Goal: Transaction & Acquisition: Purchase product/service

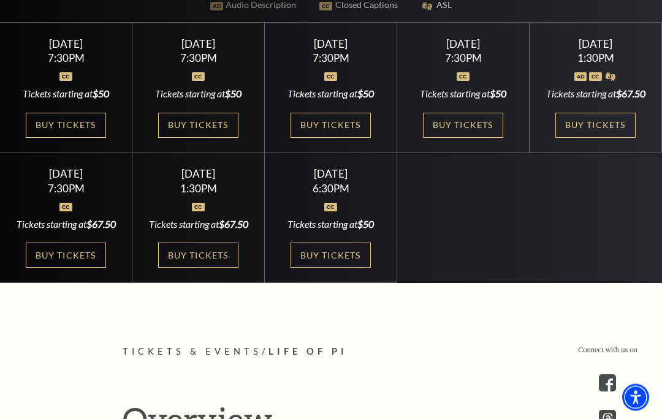
scroll to position [381, 0]
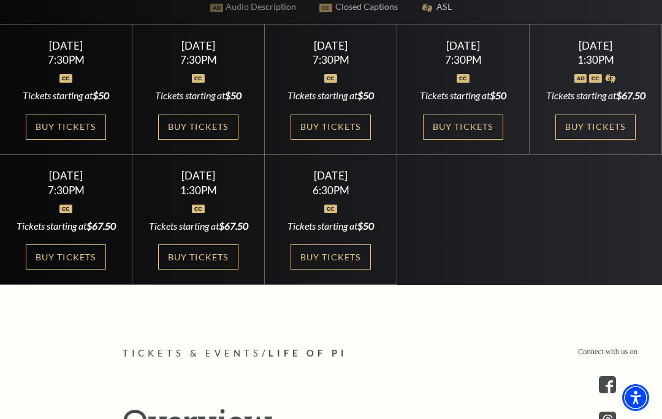
click at [84, 140] on link "Buy Tickets" at bounding box center [66, 127] width 80 height 25
click at [207, 140] on link "Buy Tickets" at bounding box center [198, 127] width 80 height 25
click at [343, 140] on link "Buy Tickets" at bounding box center [331, 127] width 80 height 25
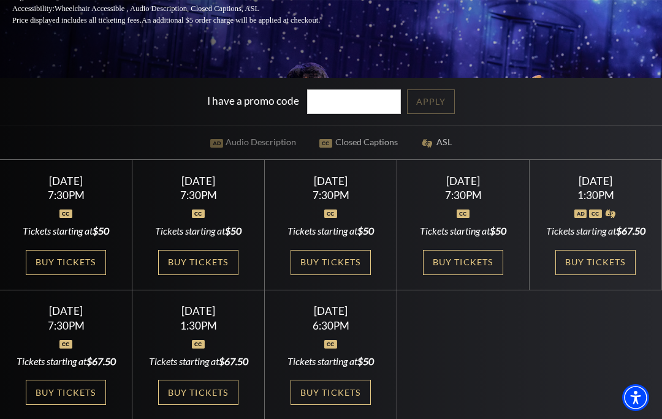
scroll to position [269, 0]
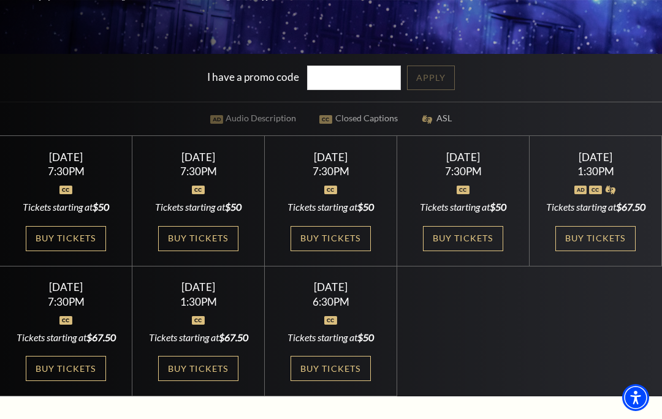
click at [459, 251] on link "Buy Tickets" at bounding box center [463, 238] width 80 height 25
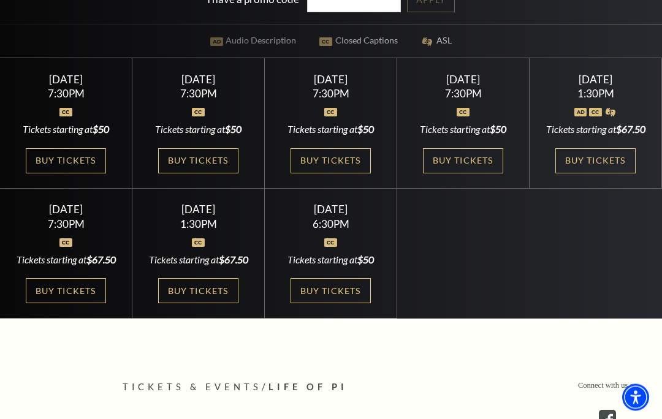
scroll to position [348, 0]
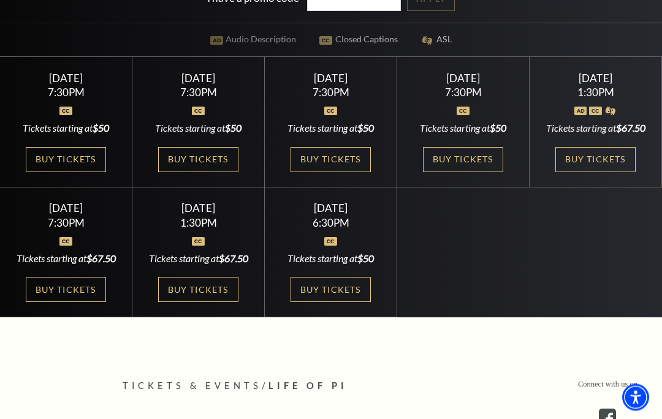
click at [591, 173] on link "Buy Tickets" at bounding box center [596, 160] width 80 height 25
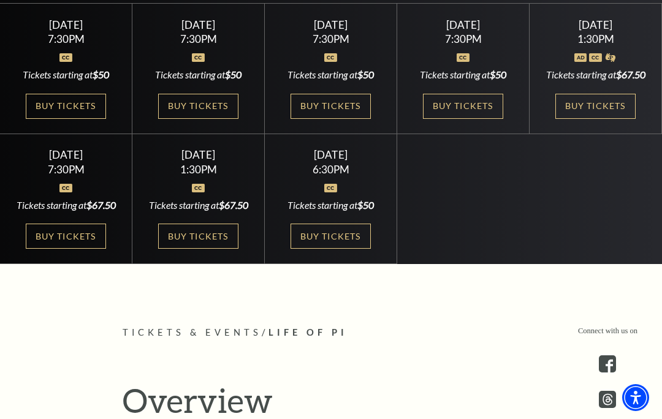
click at [210, 249] on link "Buy Tickets" at bounding box center [198, 236] width 80 height 25
click at [336, 249] on link "Buy Tickets" at bounding box center [331, 236] width 80 height 25
click at [343, 119] on link "Buy Tickets" at bounding box center [331, 106] width 80 height 25
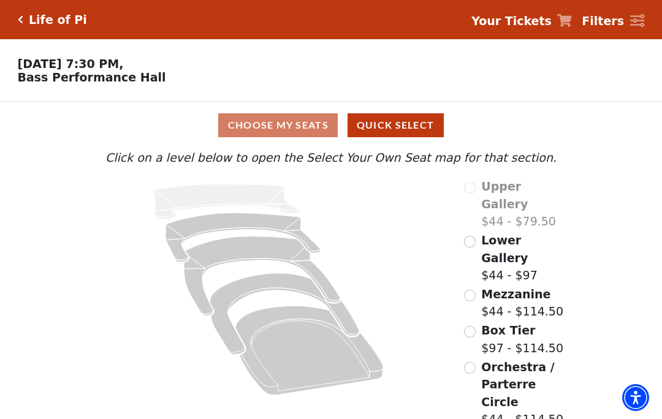
click at [480, 359] on div "Orchestra / Parterre Circle $44 - $114.50" at bounding box center [517, 394] width 107 height 70
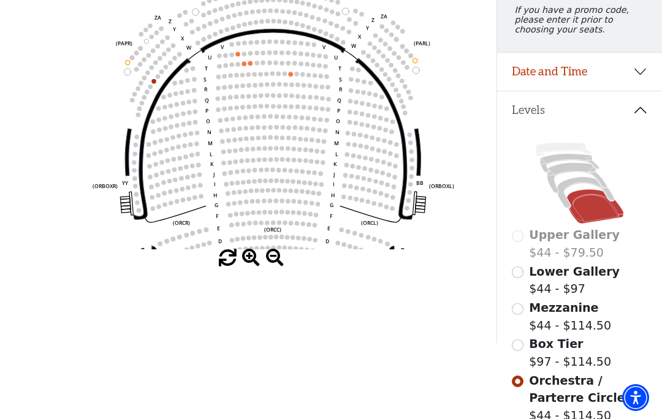
click at [521, 340] on input "Box Tier$97 - $114.50\a" at bounding box center [518, 346] width 12 height 12
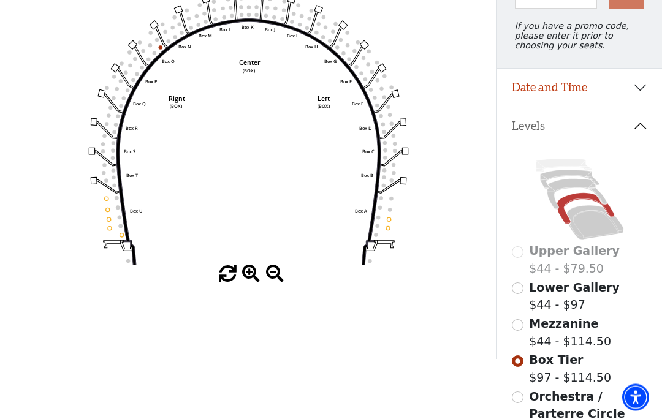
scroll to position [202, 0]
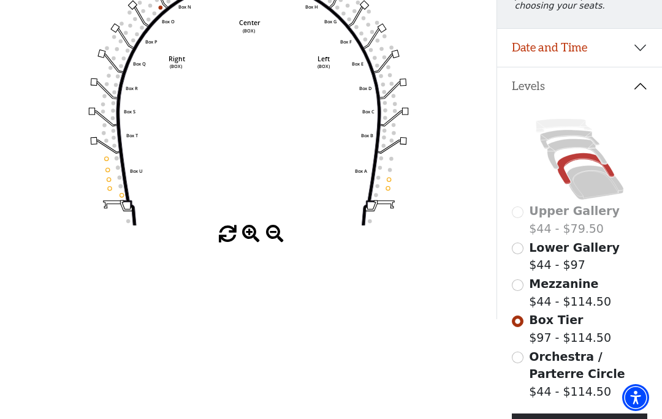
click at [520, 290] on input "Mezzanine$44 - $114.50\a" at bounding box center [518, 286] width 12 height 12
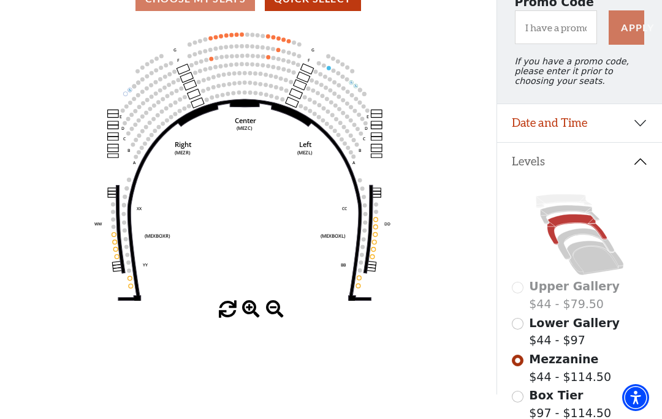
scroll to position [130, 0]
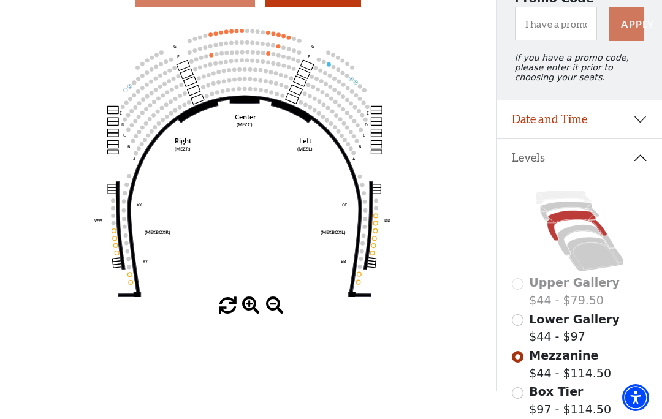
click at [522, 324] on input "Lower Gallery$44 - $97\a" at bounding box center [518, 321] width 12 height 12
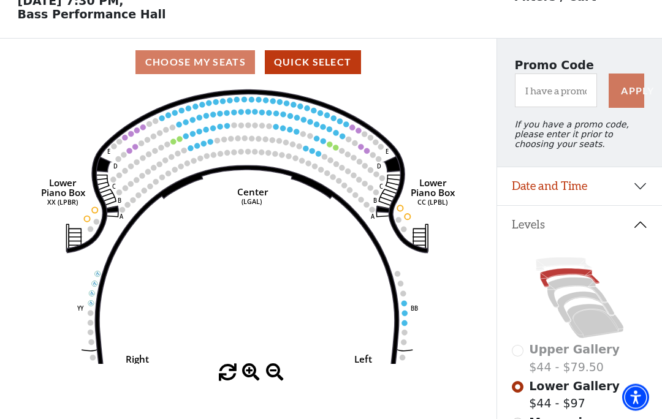
scroll to position [63, 0]
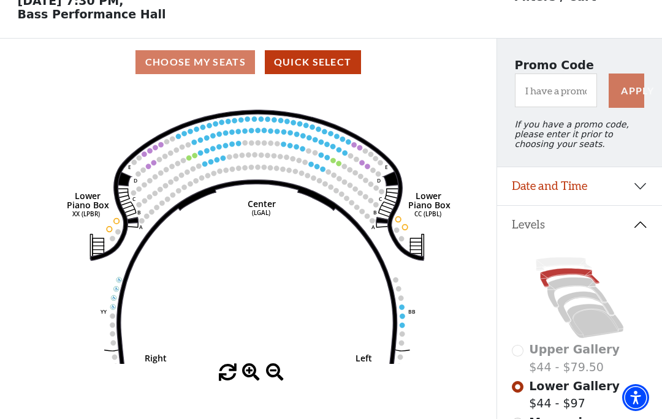
click at [403, 300] on circle at bounding box center [400, 298] width 5 height 5
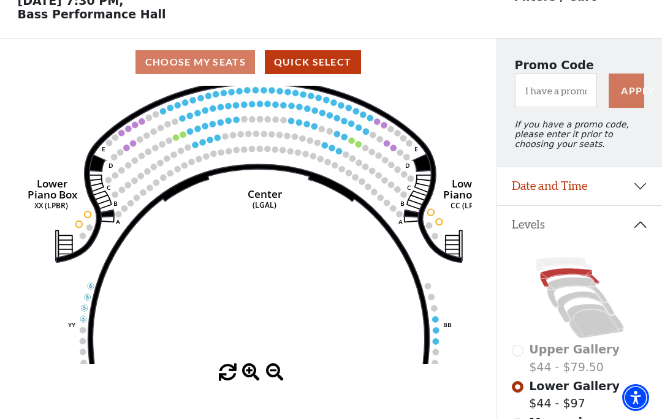
click at [435, 312] on circle at bounding box center [434, 308] width 6 height 6
click at [437, 321] on circle at bounding box center [435, 319] width 6 height 6
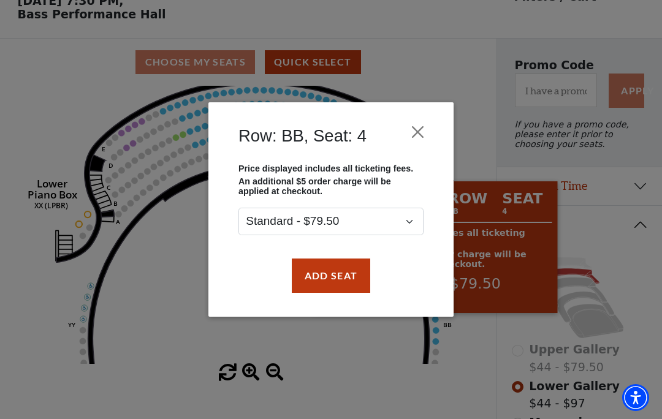
click at [428, 121] on button "Close" at bounding box center [418, 131] width 23 height 23
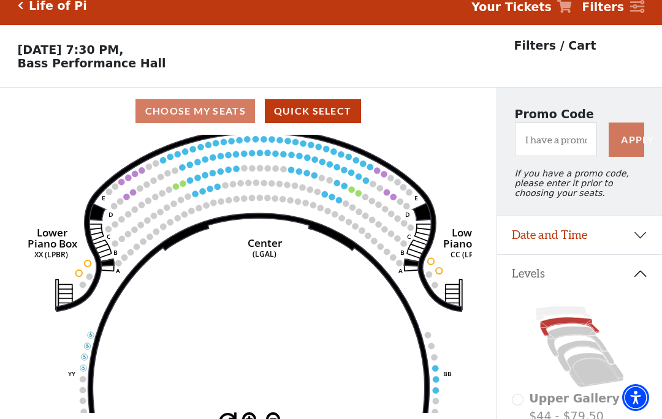
scroll to position [0, 0]
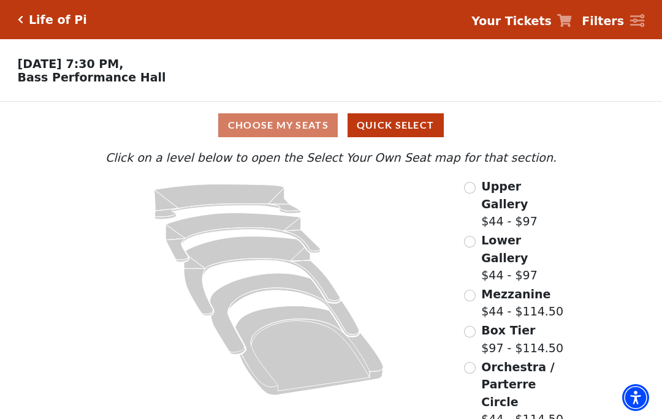
click at [481, 359] on div "Orchestra / Parterre Circle $44 - $114.50" at bounding box center [517, 394] width 107 height 70
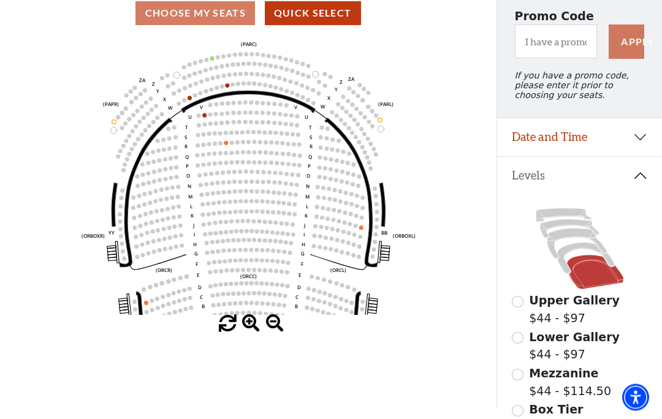
scroll to position [110, 0]
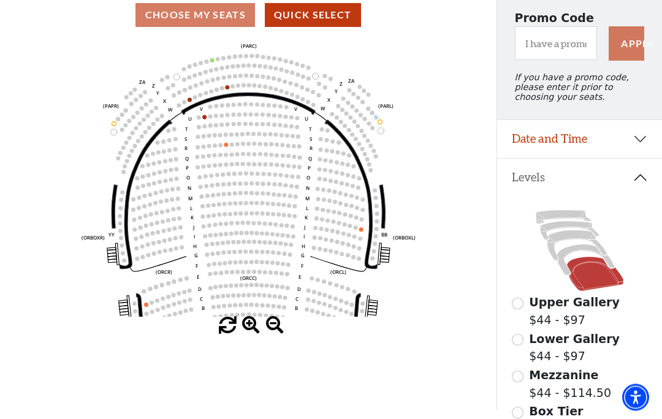
click at [525, 410] on div "Box Tier $97 - $114.50" at bounding box center [580, 421] width 136 height 35
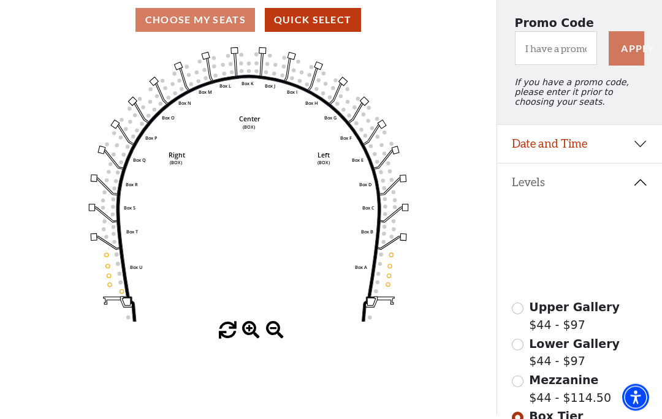
scroll to position [109, 0]
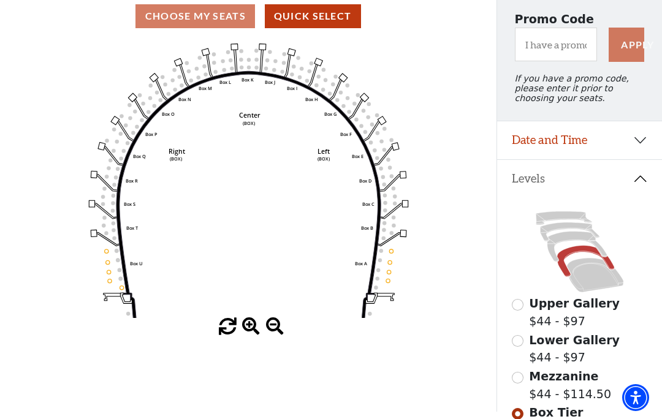
click at [526, 377] on div "Mezzanine $44 - $114.50" at bounding box center [580, 385] width 136 height 35
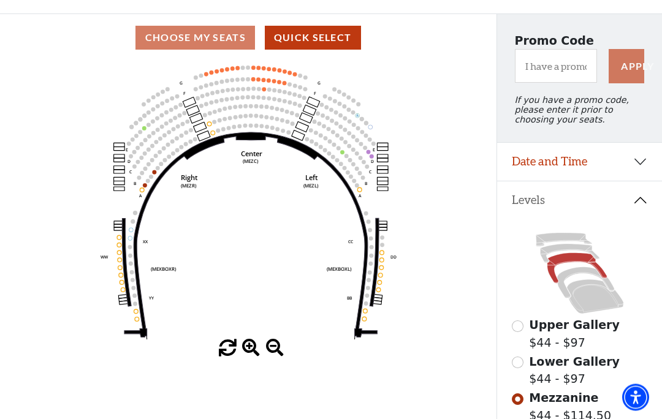
scroll to position [88, 0]
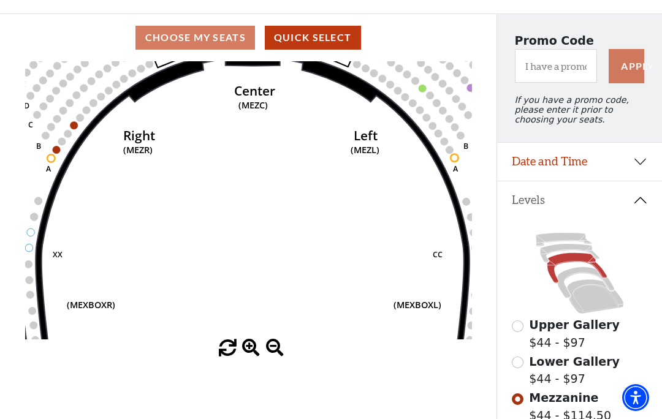
click at [184, 150] on icon "Center (MEZC) Right (MEZR) Left (MEZL) (MEXBOXR) (MEXBOXL) XX WW CC DD YY BB ZZ…" at bounding box center [248, 200] width 447 height 278
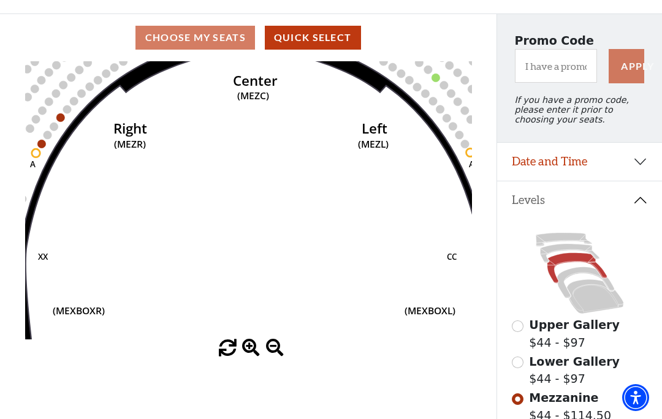
click at [64, 109] on circle at bounding box center [67, 109] width 8 height 8
click at [66, 120] on icon "Center (MEZC) Right (MEZR) Left (MEZL) (MEXBOXR) (MEXBOXL) XX WW CC DD YY BB ZZ…" at bounding box center [248, 200] width 447 height 278
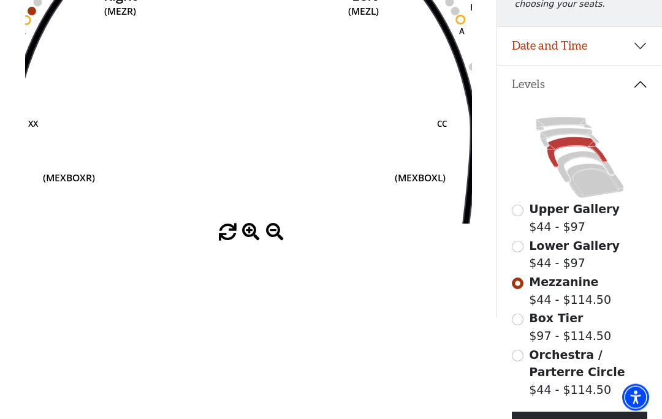
scroll to position [224, 0]
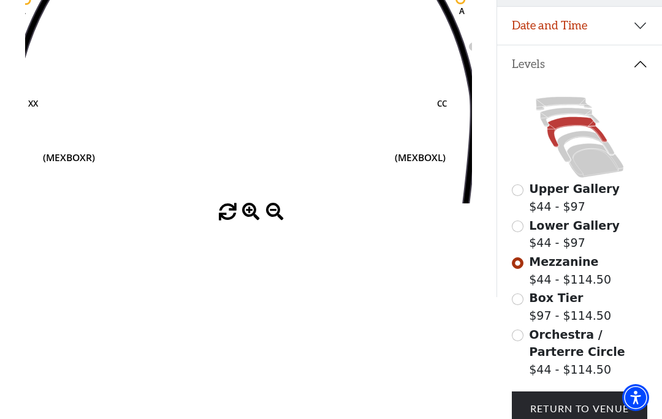
click at [518, 227] on input "Lower Gallery$44 - $97\a" at bounding box center [518, 227] width 12 height 12
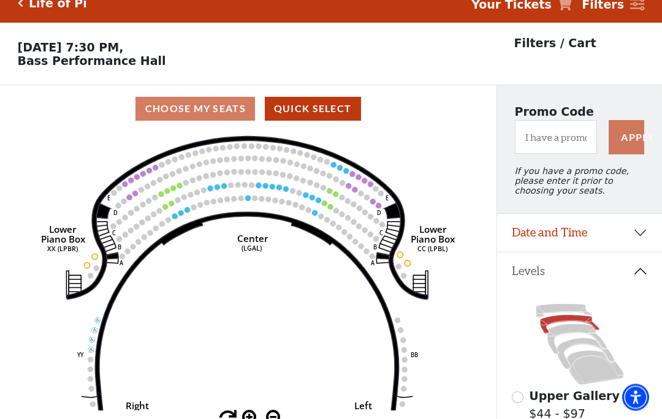
scroll to position [0, 0]
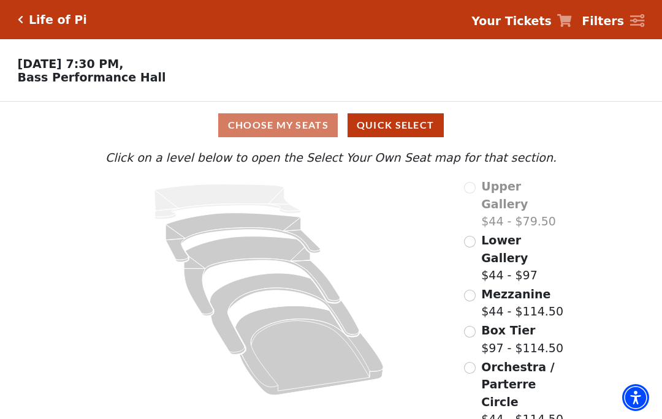
click at [473, 359] on div "Orchestra / Parterre Circle $44 - $114.50" at bounding box center [517, 394] width 107 height 70
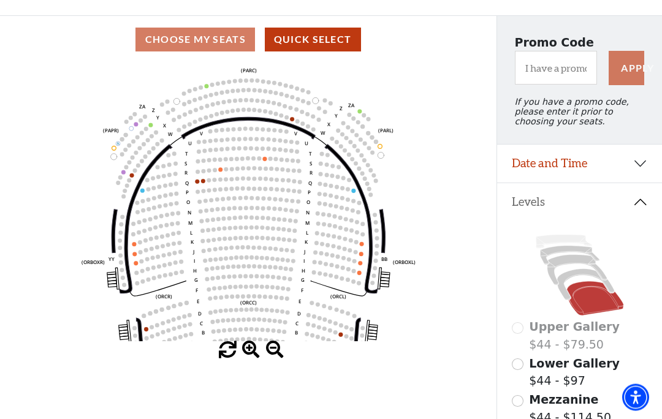
scroll to position [86, 0]
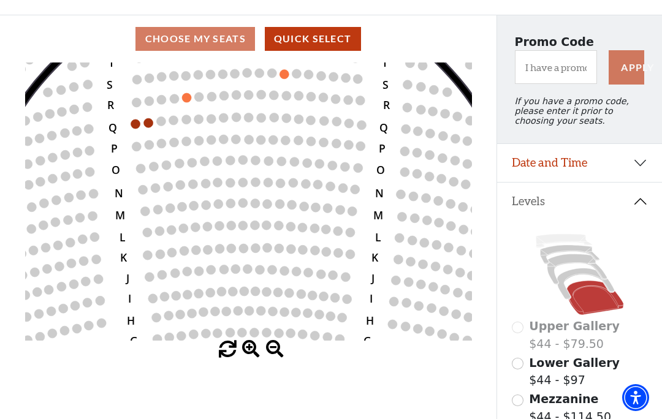
click at [150, 122] on circle at bounding box center [148, 122] width 9 height 9
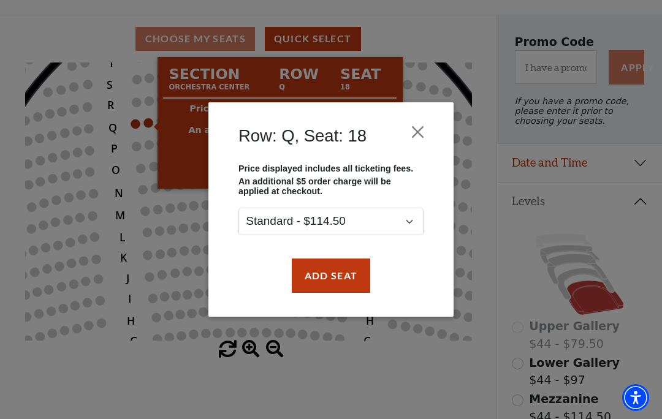
click at [423, 128] on button "Close" at bounding box center [418, 131] width 23 height 23
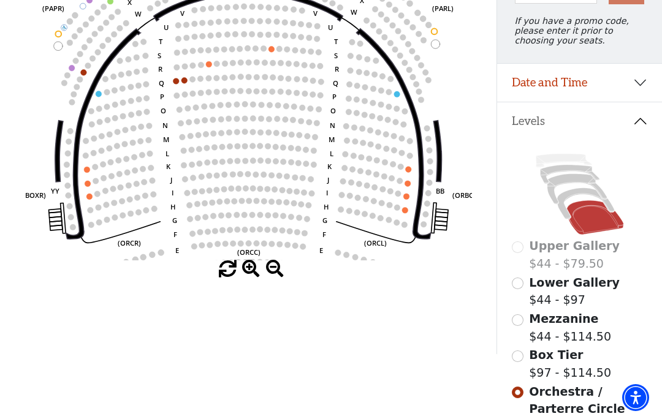
scroll to position [176, 0]
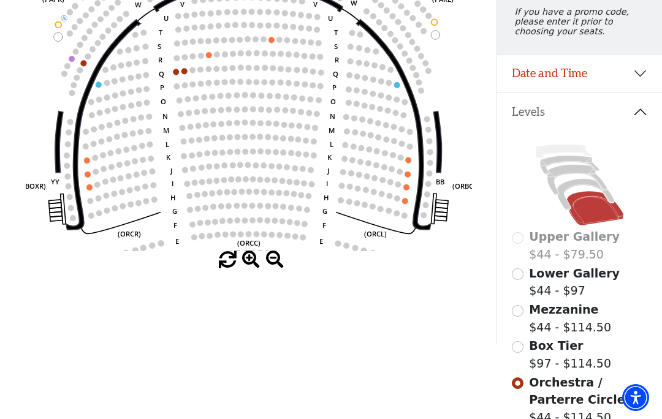
click at [520, 353] on input "Box Tier$97 - $114.50\a" at bounding box center [518, 348] width 12 height 12
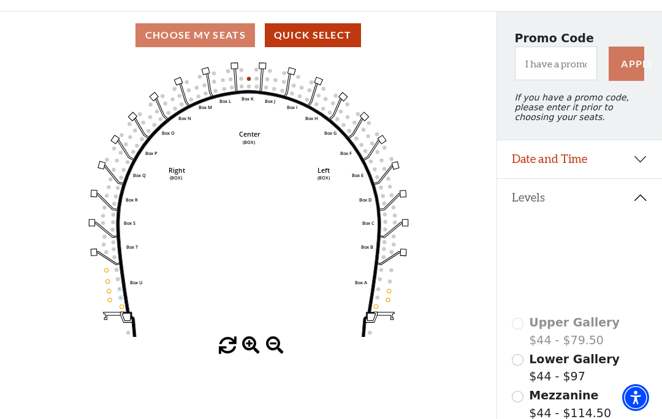
scroll to position [104, 0]
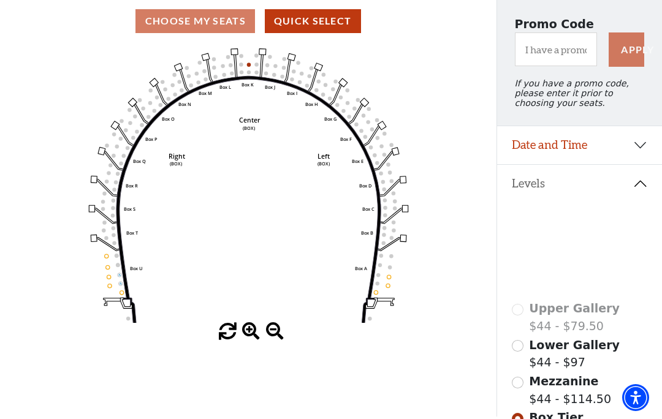
click at [519, 386] on input "Mezzanine$44 - $114.50\a" at bounding box center [518, 383] width 12 height 12
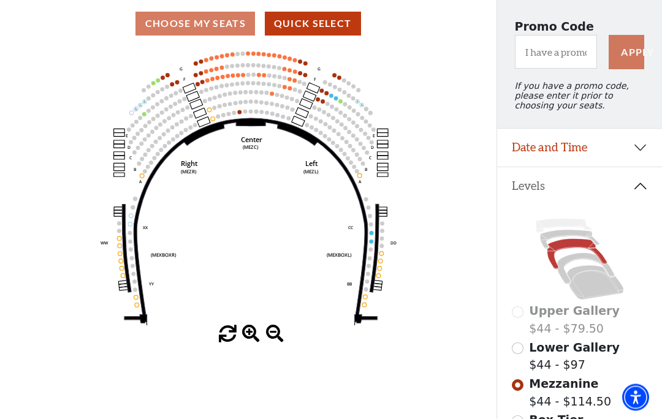
scroll to position [129, 0]
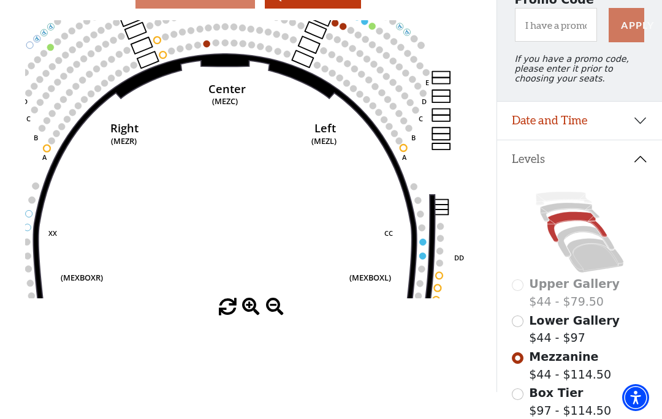
click at [416, 223] on icon "Center (MEZC) Right (MEZR) Left (MEZL) (MEXBOXR) (MEXBOXL) XX WW CC DD YY BB ZZ…" at bounding box center [248, 159] width 447 height 278
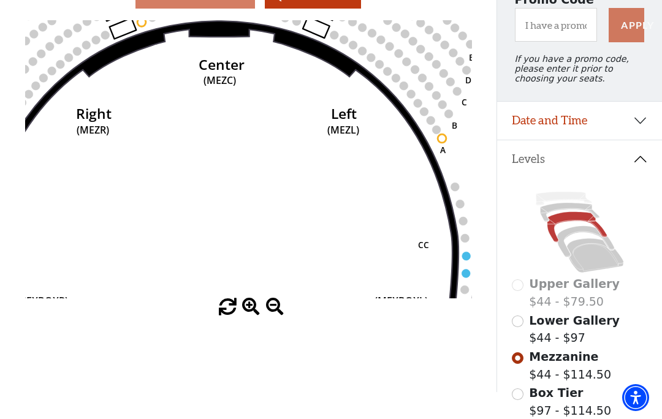
click at [587, 219] on icon at bounding box center [577, 227] width 59 height 31
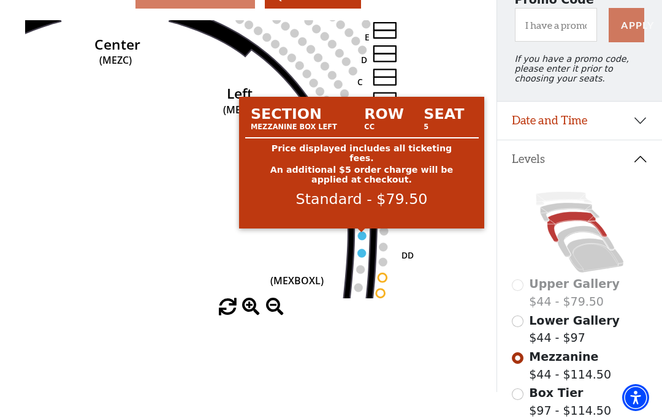
click at [365, 237] on circle at bounding box center [362, 236] width 9 height 9
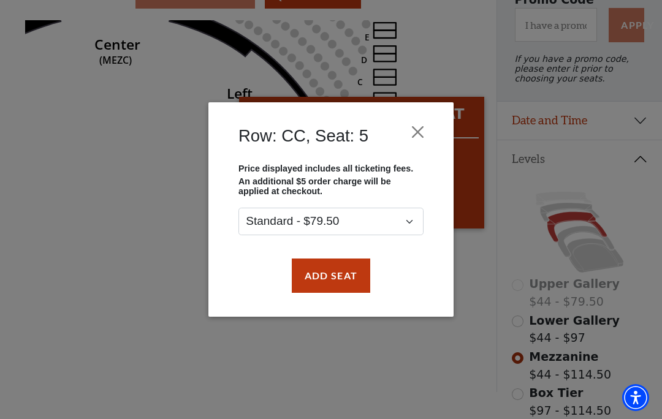
click at [426, 128] on button "Close" at bounding box center [418, 131] width 23 height 23
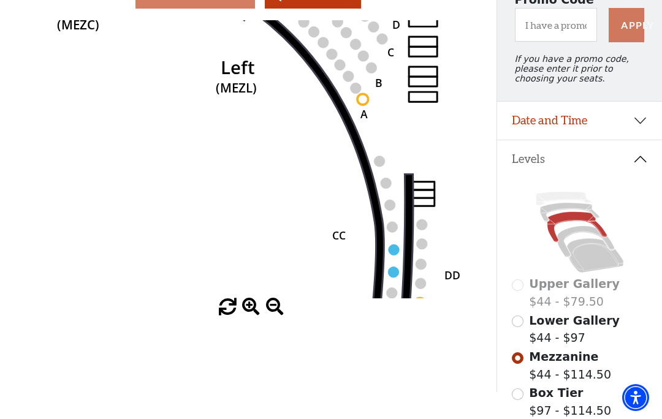
click at [260, 186] on icon "Center (MEZC) Right (MEZR) Left (MEZL) (MEXBOXR) (MEXBOXL) XX WW CC DD YY BB ZZ…" at bounding box center [248, 159] width 447 height 278
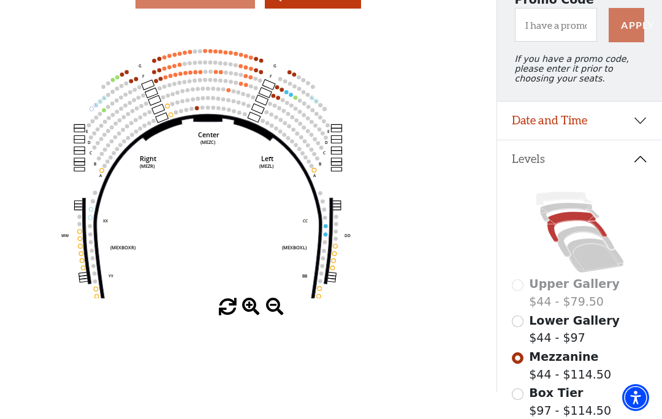
click at [201, 110] on circle at bounding box center [202, 107] width 4 height 4
click at [204, 101] on circle at bounding box center [203, 98] width 4 height 4
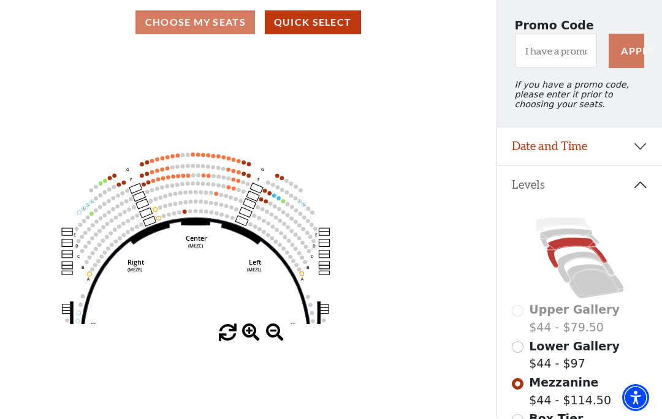
scroll to position [113, 0]
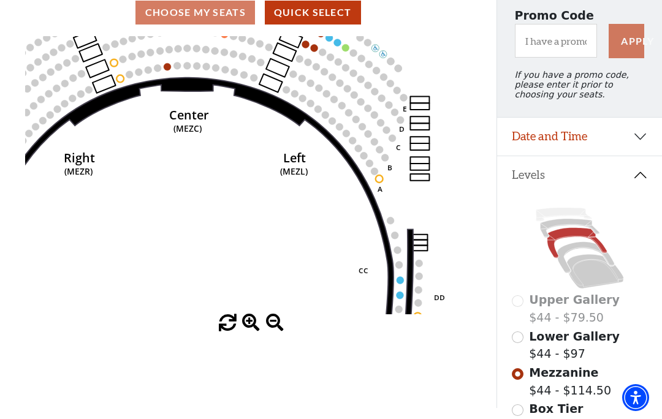
click at [396, 284] on icon at bounding box center [187, 258] width 446 height 362
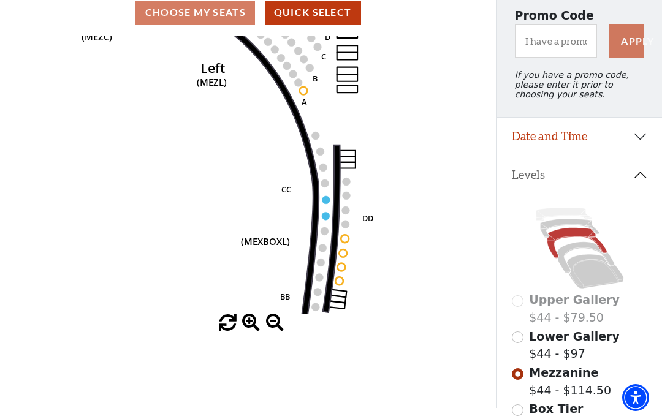
click at [326, 217] on circle at bounding box center [326, 216] width 8 height 8
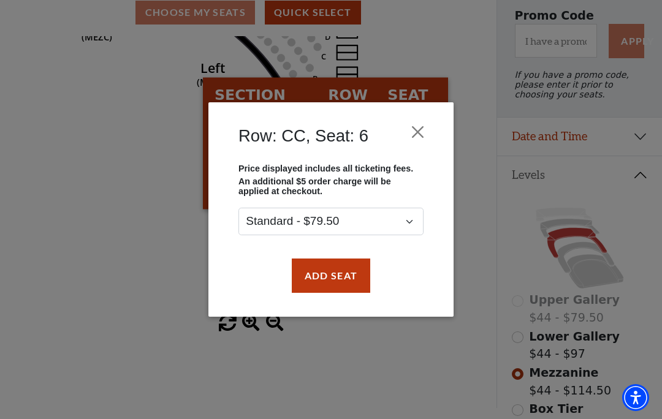
click at [423, 128] on button "Close" at bounding box center [418, 131] width 23 height 23
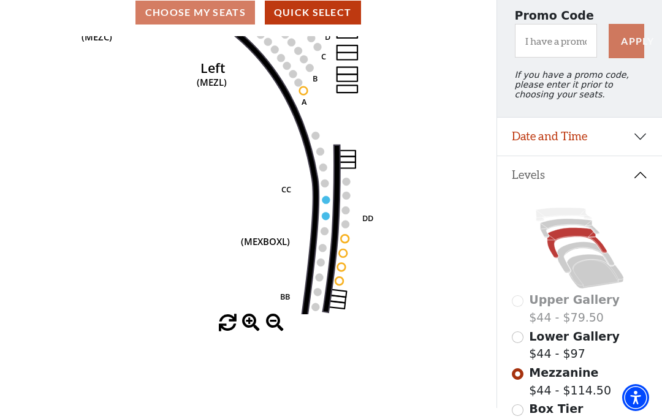
click at [325, 201] on circle at bounding box center [326, 200] width 8 height 8
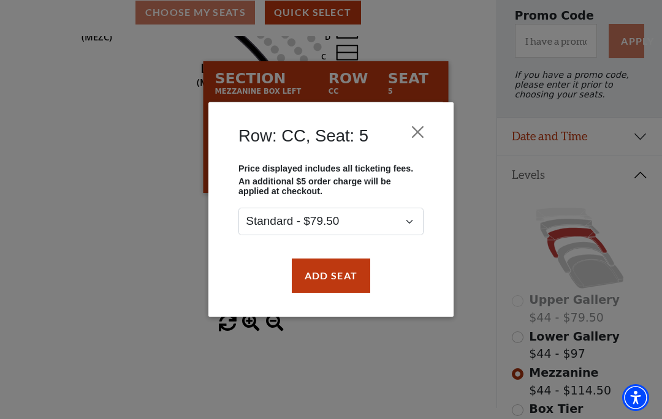
click at [424, 130] on button "Close" at bounding box center [418, 131] width 23 height 23
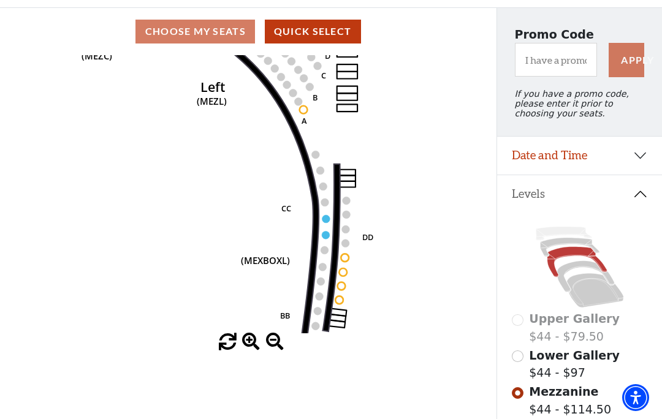
scroll to position [90, 0]
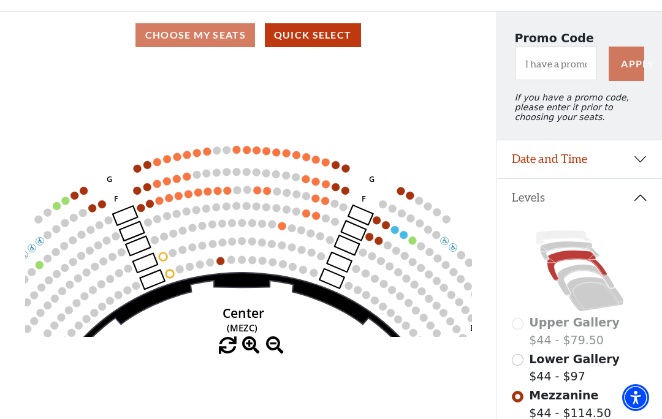
click at [283, 296] on icon "Center (MEZC) Right (MEZR) Left (MEZL) (MEXBOXR) (MEXBOXL) XX WW CC DD YY BB ZZ…" at bounding box center [248, 198] width 447 height 278
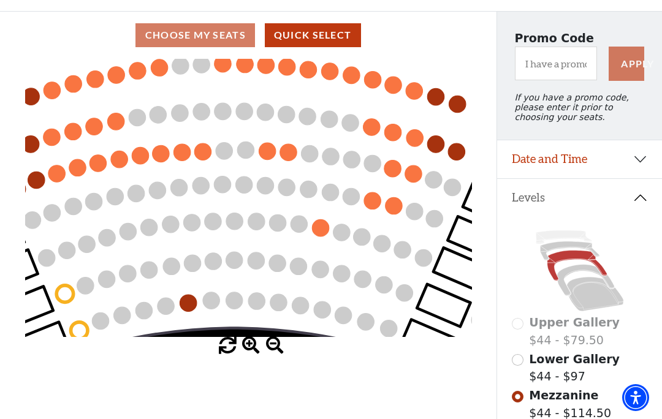
click at [390, 239] on circle at bounding box center [381, 243] width 17 height 17
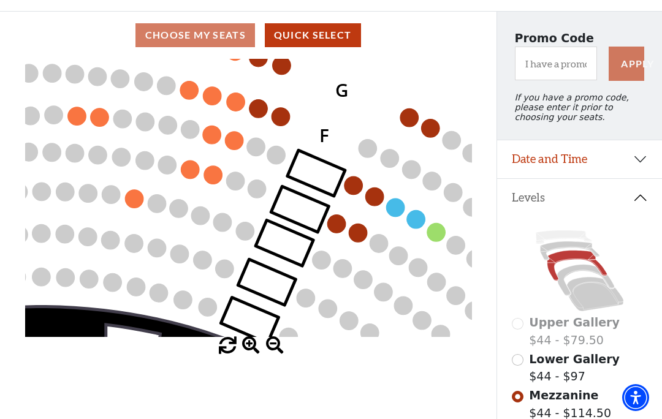
click at [363, 230] on circle at bounding box center [358, 233] width 18 height 18
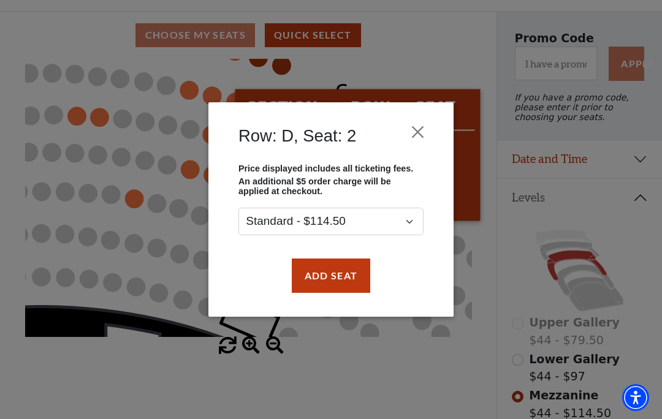
click at [428, 124] on button "Close" at bounding box center [418, 131] width 23 height 23
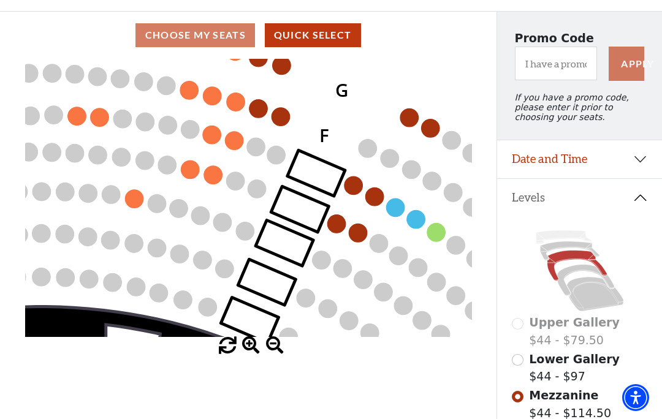
click at [421, 218] on circle at bounding box center [416, 219] width 18 height 18
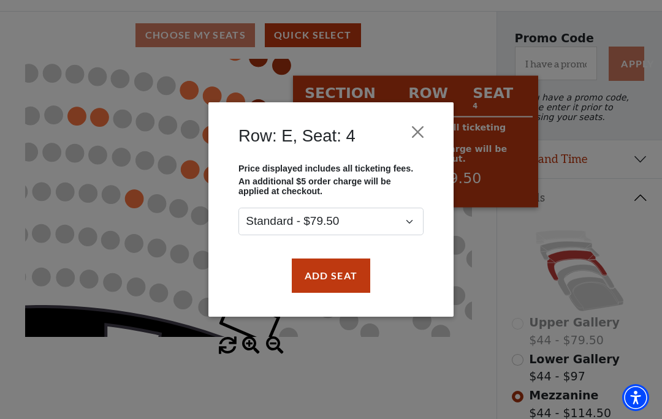
click at [423, 129] on button "Close" at bounding box center [418, 131] width 23 height 23
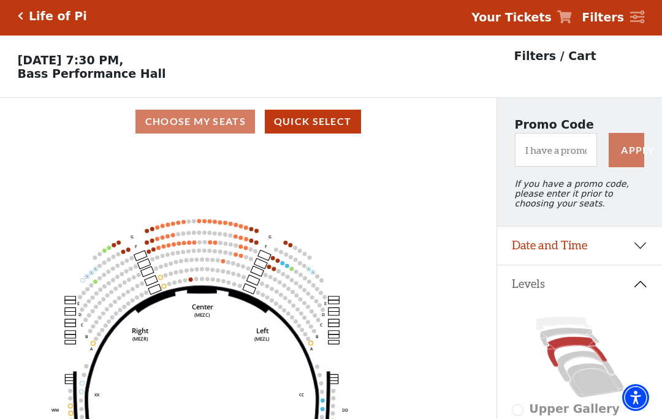
scroll to position [0, 0]
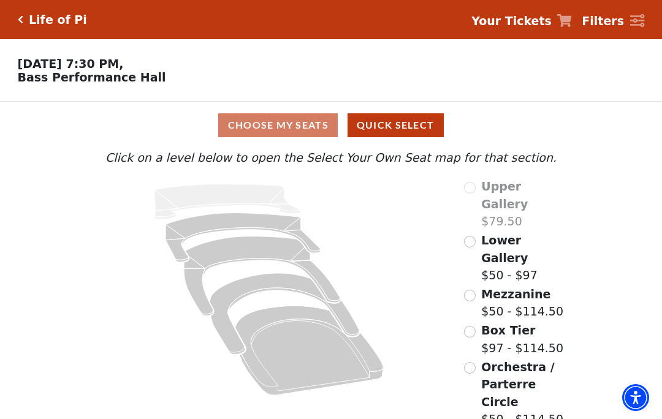
click at [475, 359] on div "Orchestra / Parterre Circle $50 - $114.50" at bounding box center [517, 394] width 107 height 70
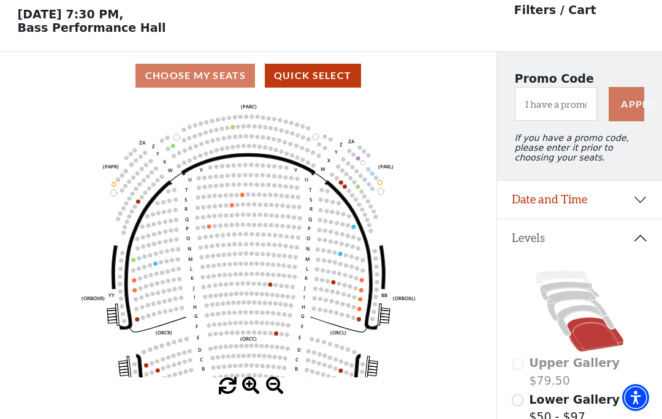
scroll to position [57, 0]
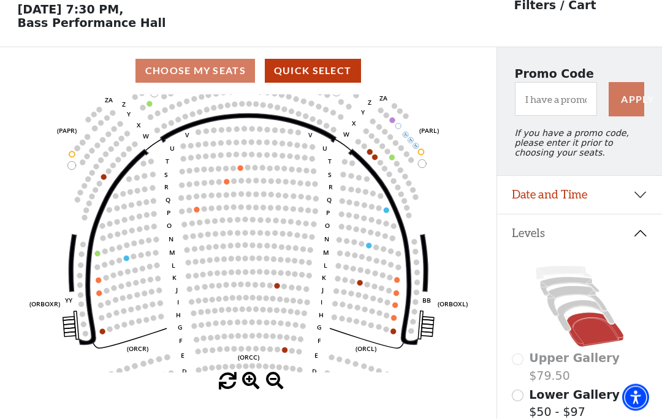
click at [426, 117] on icon "Left (ORPITL) Right (ORPITR) Center (ORPITC) ZZ AA YY BB ZA ZA (ORCL) (ORCR) (O…" at bounding box center [248, 234] width 447 height 278
click at [368, 189] on circle at bounding box center [365, 192] width 6 height 6
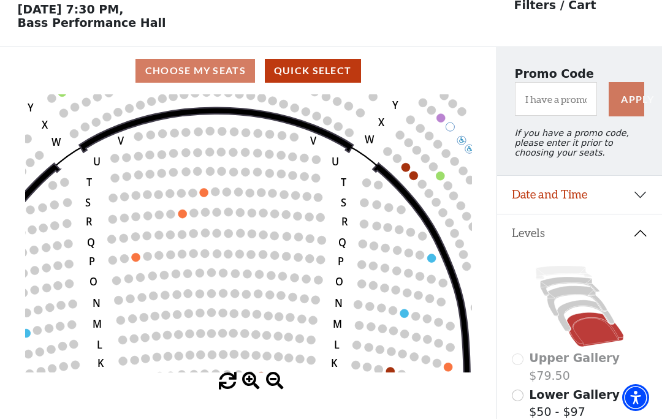
click at [418, 174] on icon "Left (ORPITL) Right (ORPITR) Center (ORPITC) ZZ AA YY BB ZA ZA (ORCL) (ORCR) (O…" at bounding box center [248, 233] width 447 height 278
click at [422, 175] on icon "Left (ORPITL) Right (ORPITR) Center (ORPITC) ZZ AA YY BB ZA ZA (ORCL) (ORCR) (O…" at bounding box center [248, 233] width 447 height 278
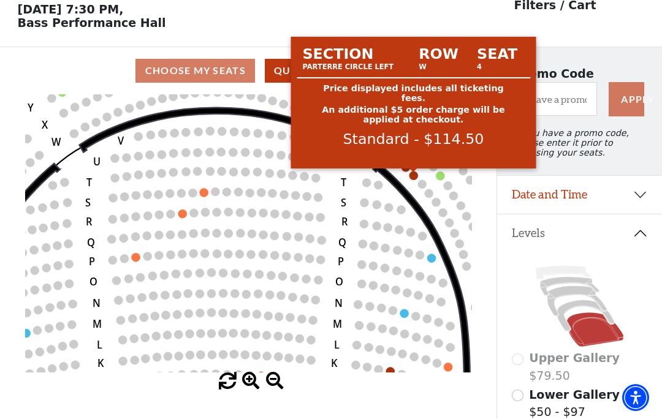
click at [416, 176] on circle at bounding box center [413, 175] width 9 height 9
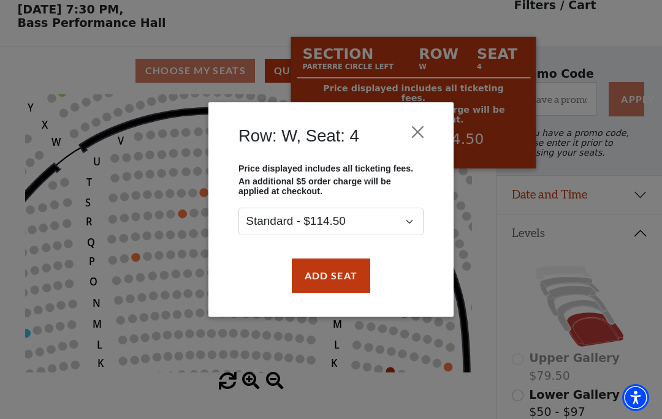
click at [520, 207] on div "Row: W, Seat: 4 Price displayed includes all ticketing fees. An additional $5 o…" at bounding box center [331, 209] width 662 height 419
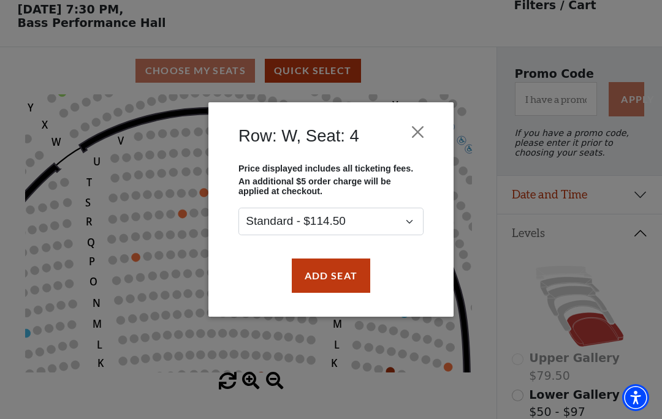
click at [419, 123] on button "Close" at bounding box center [418, 131] width 23 height 23
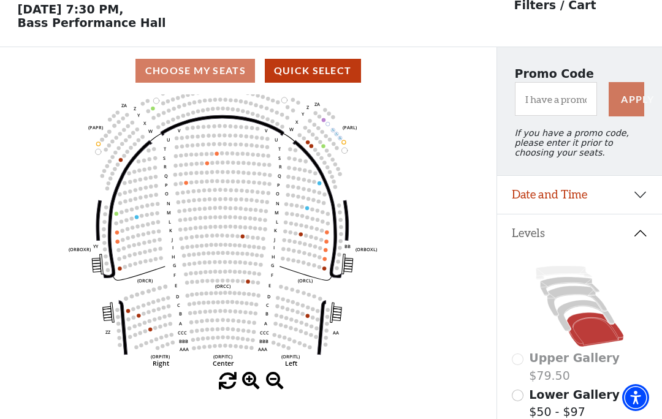
click at [308, 192] on circle at bounding box center [309, 190] width 4 height 4
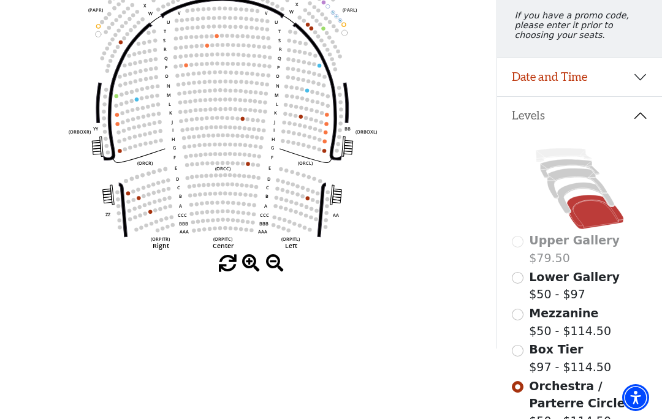
scroll to position [174, 0]
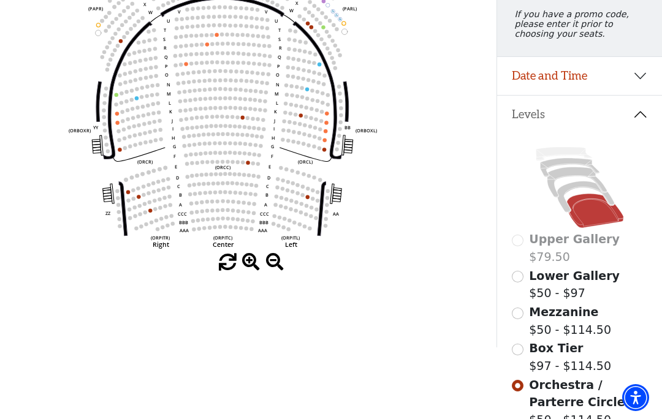
click at [515, 351] on input "Box Tier$97 - $114.50\a" at bounding box center [518, 350] width 12 height 12
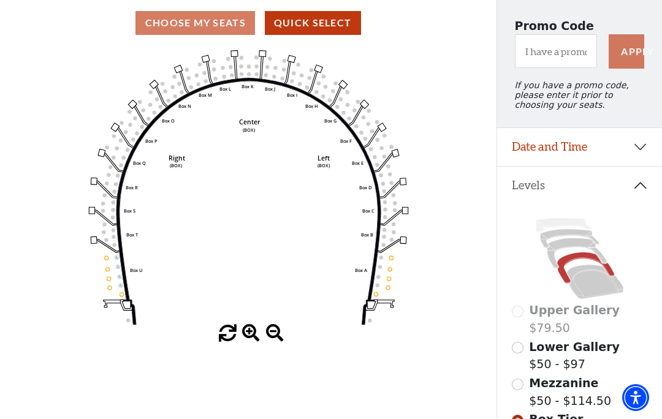
scroll to position [117, 0]
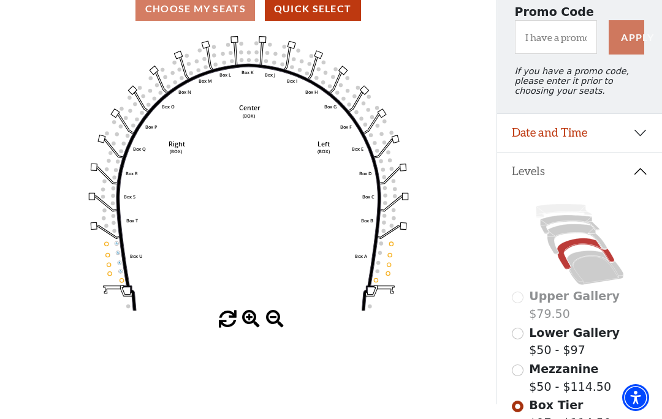
click at [523, 372] on input "Mezzanine$50 - $114.50\a" at bounding box center [518, 371] width 12 height 12
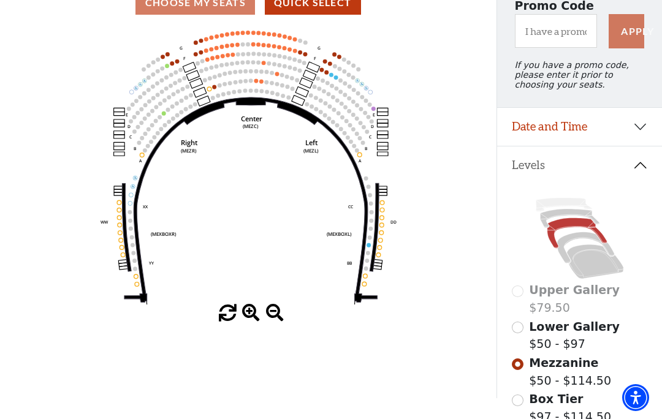
scroll to position [143, 0]
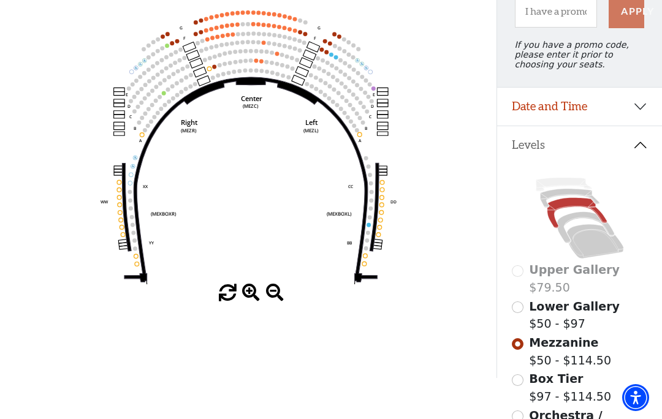
click at [518, 310] on input "Lower Gallery$50 - $97\a" at bounding box center [518, 308] width 12 height 12
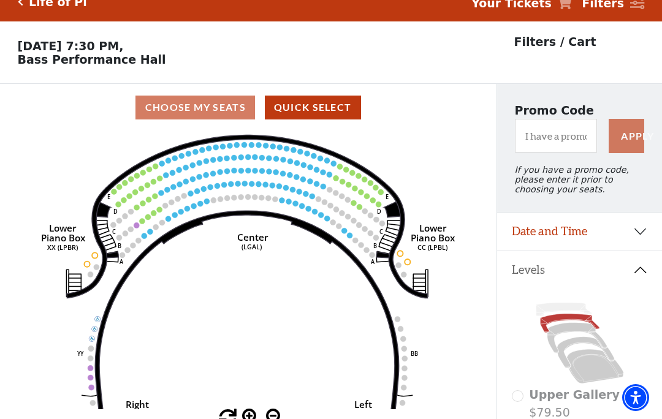
scroll to position [57, 0]
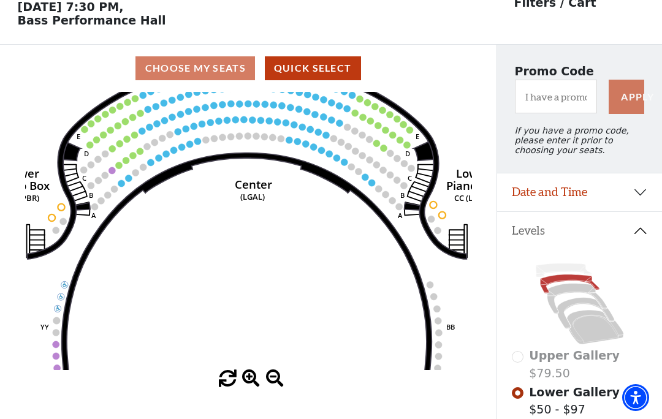
click at [386, 178] on icon "Right (GALBOXR) E D C B A E D C B A YY ZZ Left (GALBOXL) BB AA Center Lower Pia…" at bounding box center [248, 231] width 447 height 278
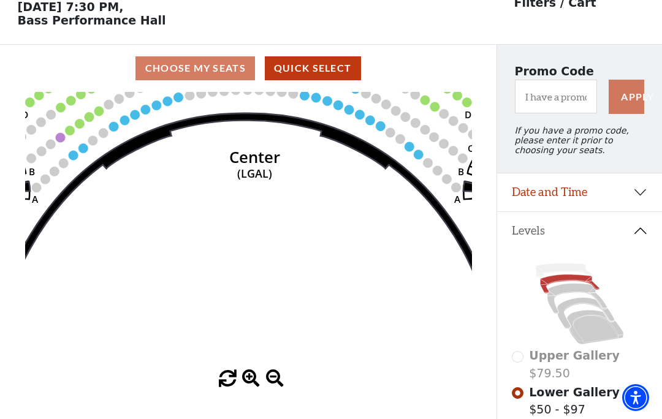
click at [421, 156] on circle at bounding box center [417, 154] width 9 height 9
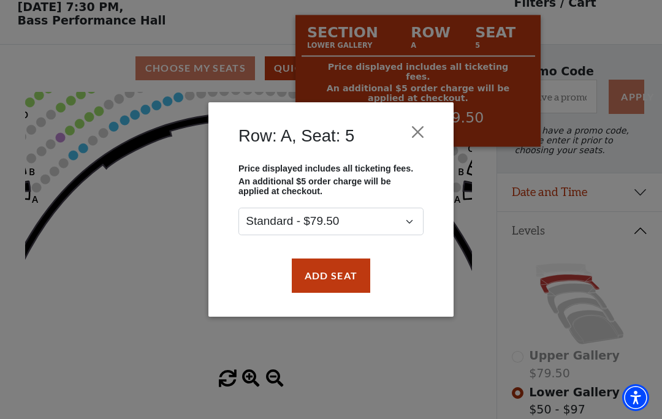
click at [416, 124] on button "Close" at bounding box center [418, 131] width 23 height 23
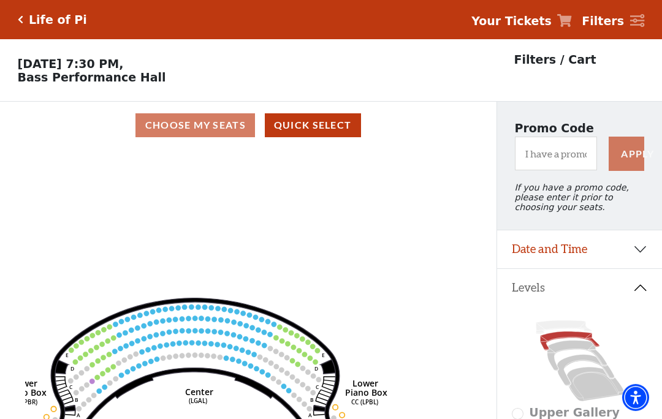
scroll to position [10, 0]
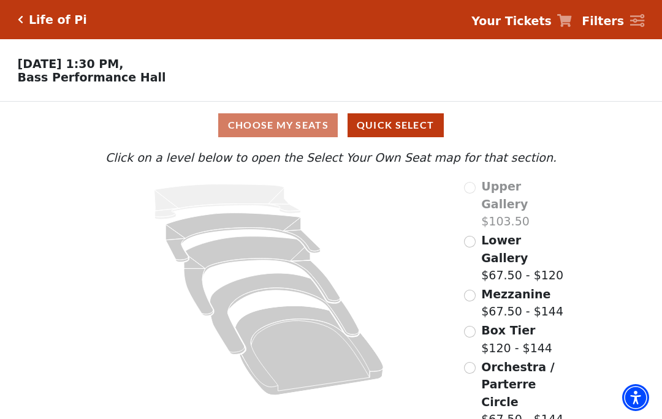
click at [472, 362] on input "Orchestra / Parterre Circle$67.50 - $144\a" at bounding box center [470, 368] width 12 height 12
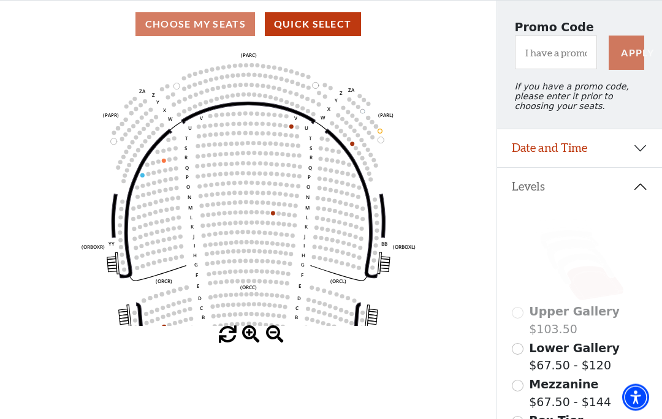
scroll to position [102, 0]
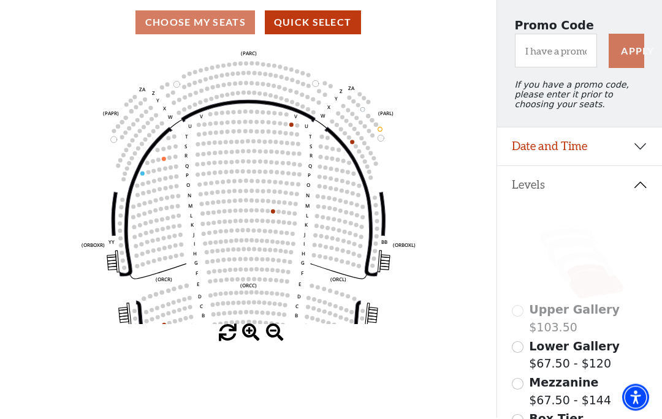
click at [519, 419] on input "Box Tier$120 - $144\a" at bounding box center [518, 421] width 12 height 12
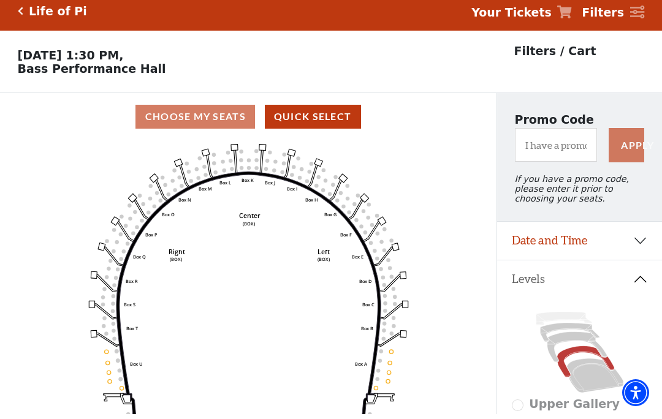
scroll to position [0, 0]
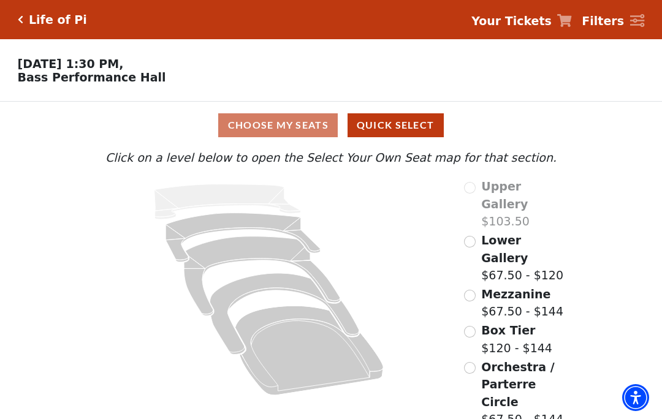
click at [475, 362] on input "Orchestra / Parterre Circle$67.50 - $144\a" at bounding box center [470, 368] width 12 height 12
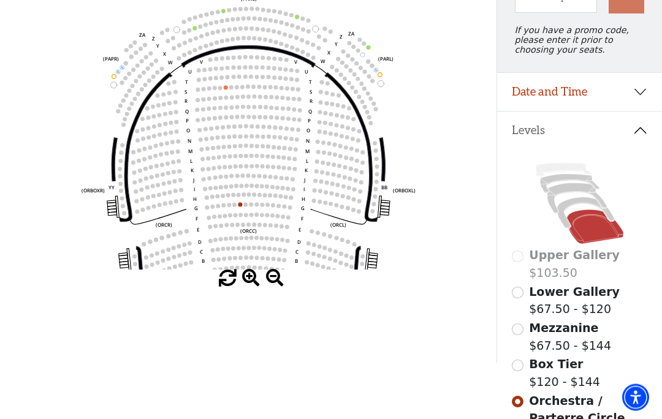
scroll to position [158, 0]
click at [517, 372] on input "Box Tier$120 - $144\a" at bounding box center [518, 366] width 12 height 12
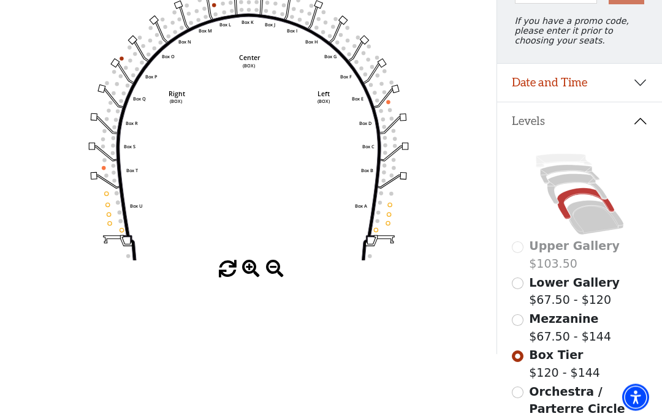
scroll to position [168, 0]
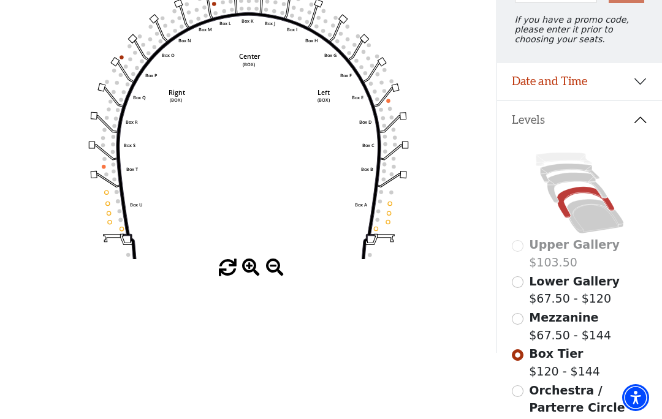
click at [520, 325] on input "Mezzanine$67.50 - $144\a" at bounding box center [518, 319] width 12 height 12
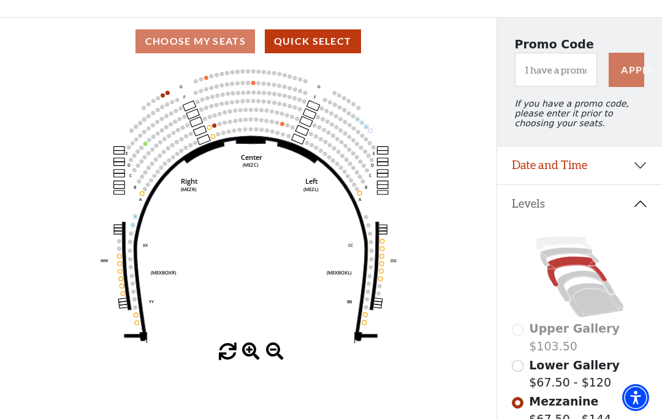
scroll to position [85, 0]
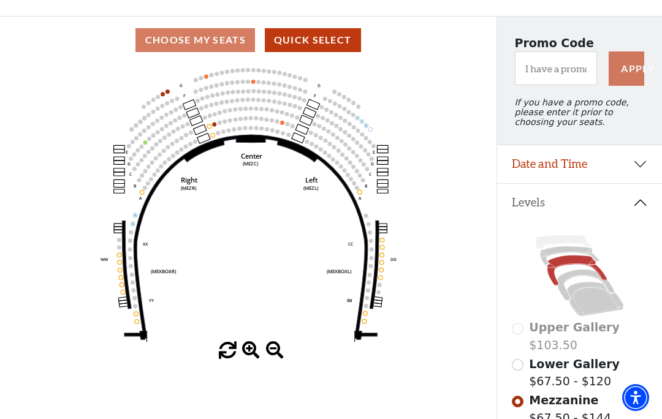
click at [516, 371] on input "Lower Gallery$67.50 - $120\a" at bounding box center [518, 365] width 12 height 12
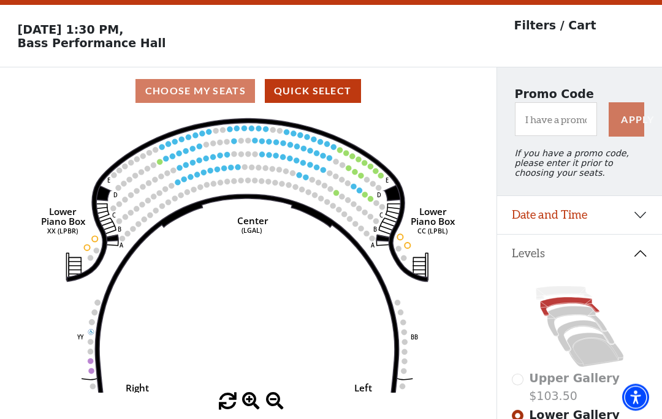
scroll to position [0, 0]
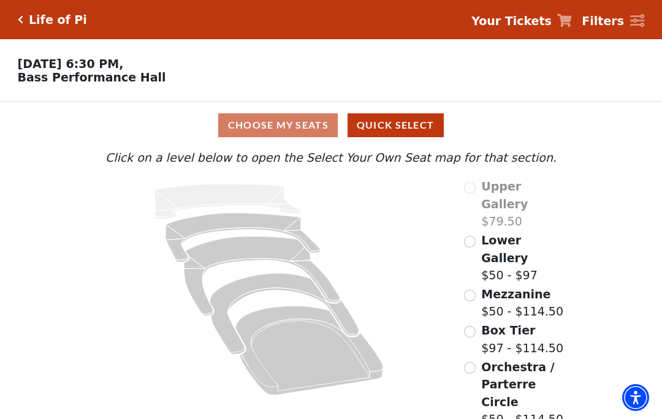
click at [473, 359] on div "Orchestra / Parterre Circle $50 - $114.50" at bounding box center [517, 394] width 107 height 70
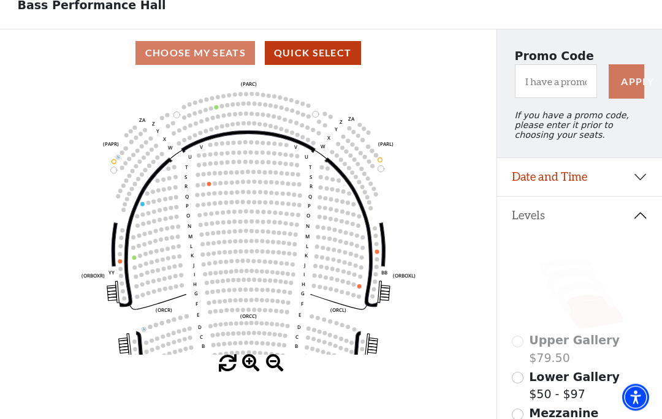
scroll to position [72, 0]
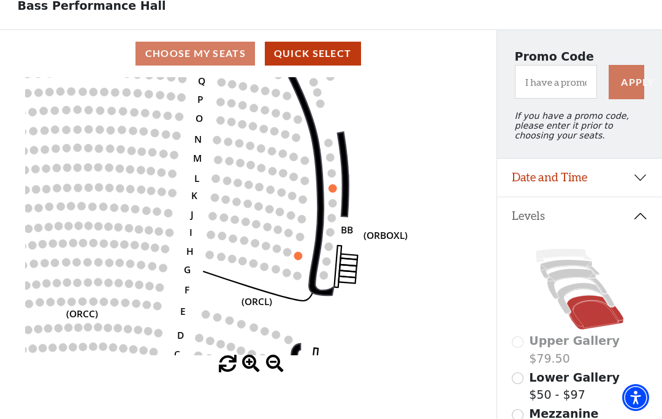
click at [339, 186] on icon "Left (ORPITL) Right (ORPITR) Center (ORPITC) ZZ AA YY BB ZA ZA (ORCL) (ORCR) (O…" at bounding box center [248, 216] width 447 height 278
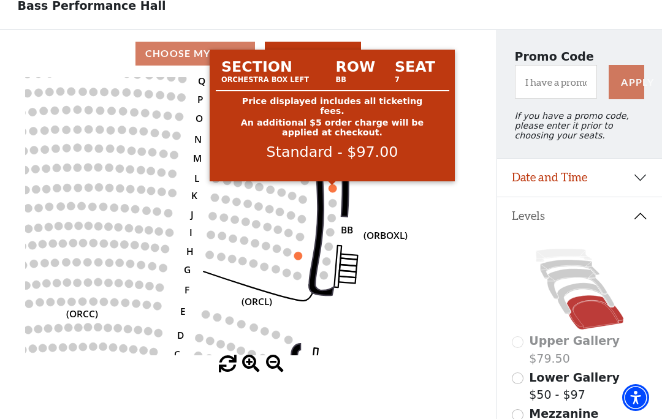
click at [335, 188] on circle at bounding box center [333, 189] width 8 height 8
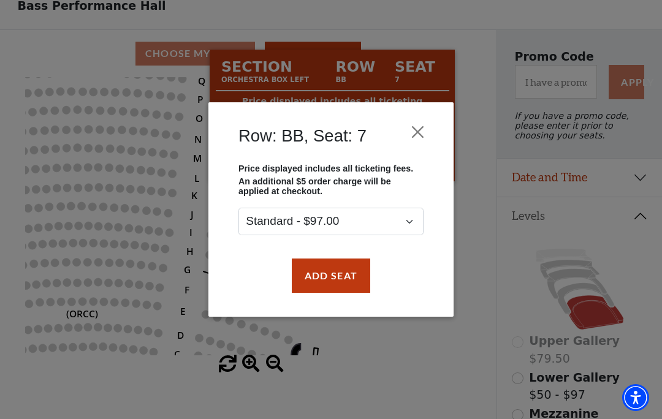
click at [503, 75] on div "Row: BB, Seat: 7 Price displayed includes all ticketing fees. An additional $5 …" at bounding box center [331, 209] width 662 height 419
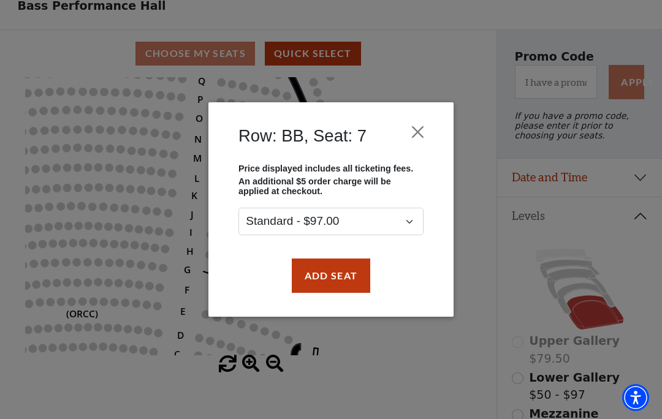
click at [423, 128] on button "Close" at bounding box center [418, 131] width 23 height 23
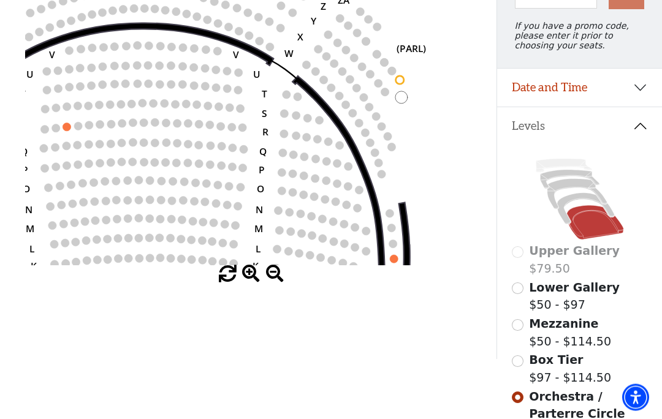
scroll to position [162, 0]
click at [397, 261] on circle at bounding box center [394, 259] width 8 height 8
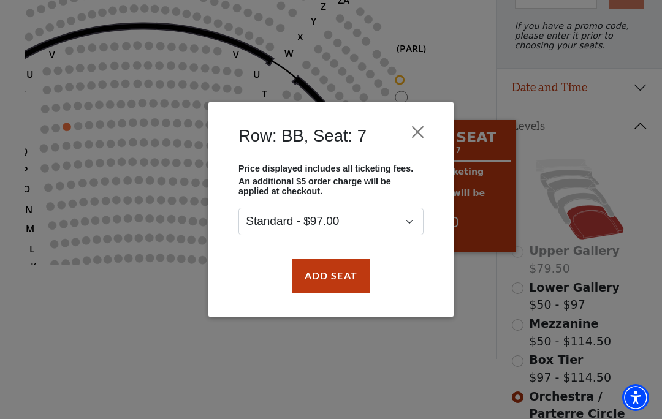
click at [427, 123] on button "Close" at bounding box center [418, 131] width 23 height 23
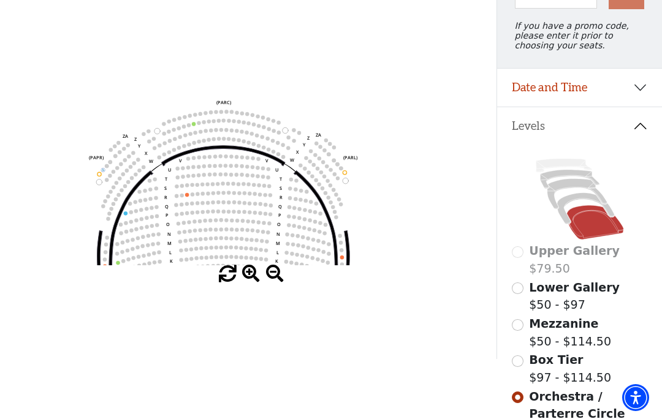
click at [286, 228] on icon "Left (ORPITL) Right (ORPITR) Center (ORPITC) ZZ AA YY BB ZA ZA (ORCL) (ORCR) (O…" at bounding box center [248, 126] width 447 height 278
click at [269, 78] on icon "Left (ORPITL) Right (ORPITR) Center (ORPITC) ZZ AA YY BB ZA ZA (ORCL) (ORCR) (O…" at bounding box center [248, 126] width 447 height 278
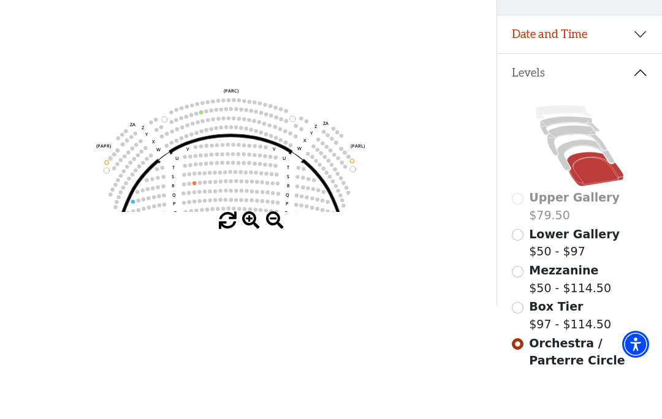
scroll to position [215, 0]
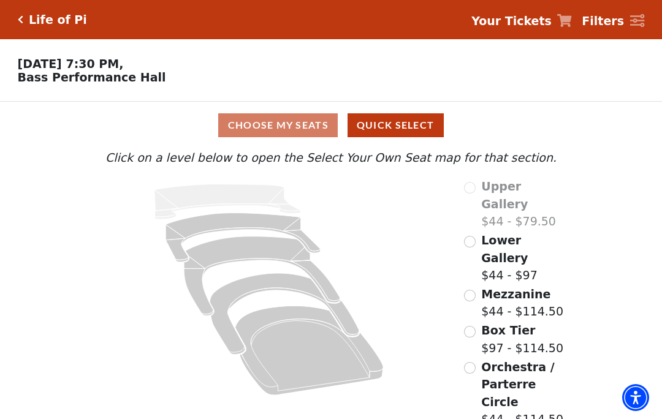
click at [473, 290] on input "Mezzanine$44 - $114.50\a" at bounding box center [470, 296] width 12 height 12
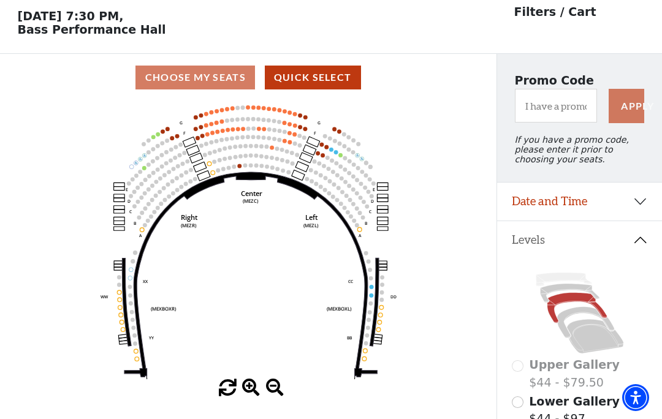
scroll to position [57, 0]
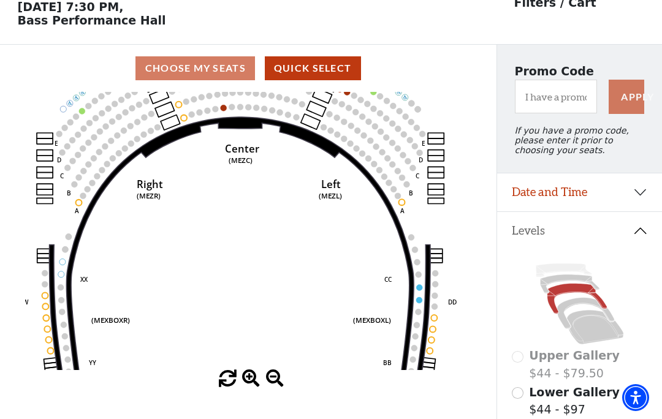
click at [416, 278] on circle at bounding box center [418, 275] width 6 height 6
click at [421, 296] on icon "Center (MEZC) Right (MEZR) Left (MEZL) (MEXBOXR) (MEXBOXL) XX WW CC DD YY BB ZZ…" at bounding box center [248, 231] width 447 height 278
click at [421, 289] on circle at bounding box center [419, 288] width 6 height 6
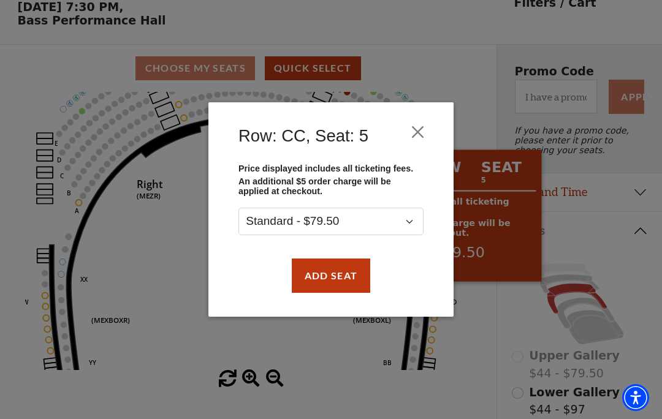
click at [343, 277] on button "Add Seat" at bounding box center [331, 276] width 78 height 34
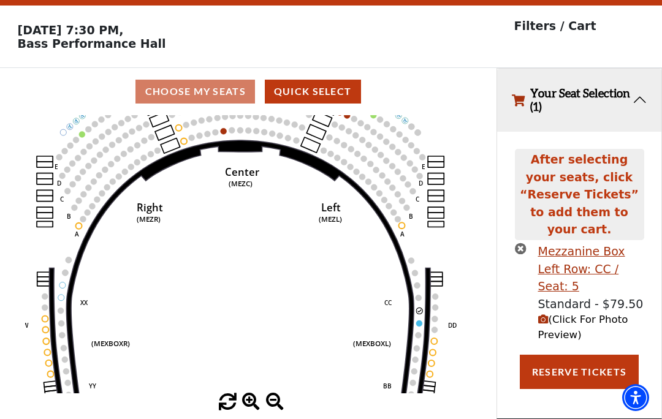
click at [419, 308] on circle at bounding box center [419, 311] width 6 height 6
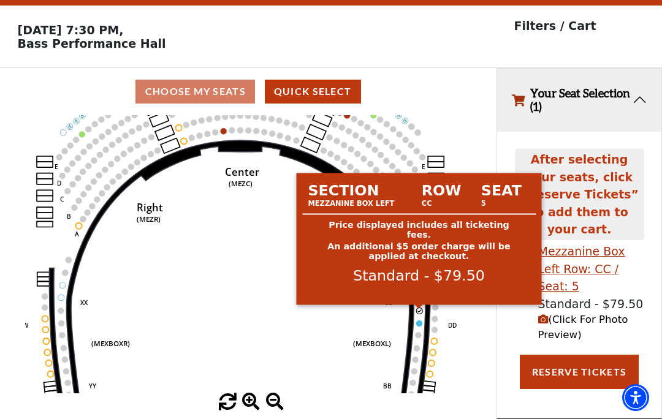
click at [359, 339] on text "(MEXBOXL)" at bounding box center [372, 343] width 38 height 9
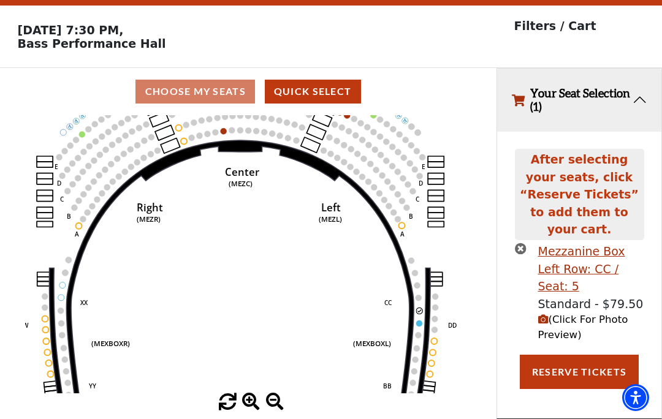
click at [426, 303] on icon at bounding box center [423, 333] width 13 height 131
click at [425, 302] on icon "Center (MEZC) Right (MEZR) Left (MEZL) (MEXBOXR) (MEXBOXL) XX WW CC DD YY BB ZZ…" at bounding box center [248, 254] width 447 height 278
click at [420, 307] on icon "Center (MEZC) Right (MEZR) Left (MEZL) (MEXBOXR) (MEXBOXL) XX WW CC DD YY BB ZZ…" at bounding box center [248, 254] width 447 height 278
click at [428, 300] on icon at bounding box center [423, 333] width 13 height 131
click at [427, 303] on icon at bounding box center [423, 333] width 13 height 131
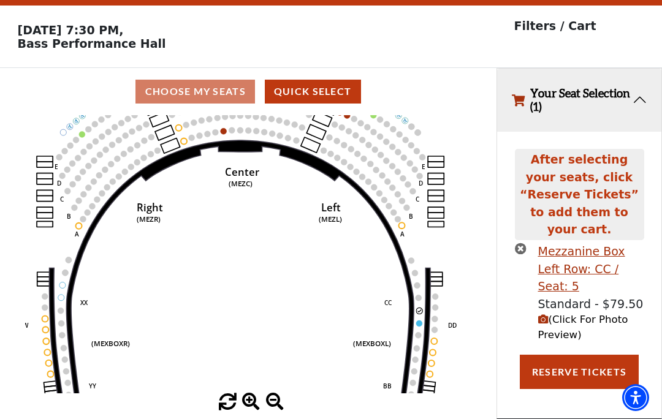
click at [429, 301] on icon at bounding box center [423, 333] width 13 height 131
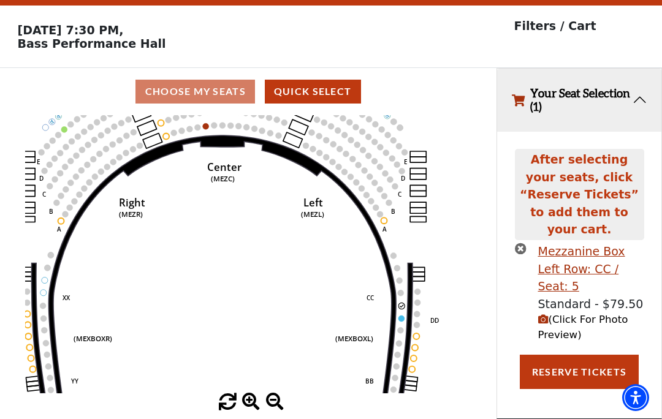
click at [408, 299] on icon at bounding box center [405, 328] width 13 height 131
click at [403, 316] on circle at bounding box center [401, 319] width 6 height 6
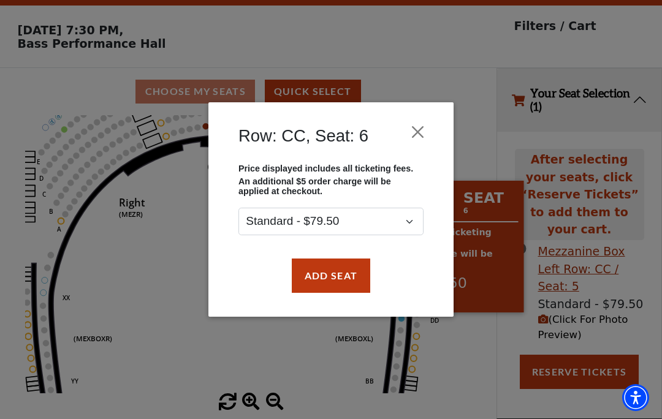
click at [344, 275] on button "Add Seat" at bounding box center [331, 276] width 78 height 34
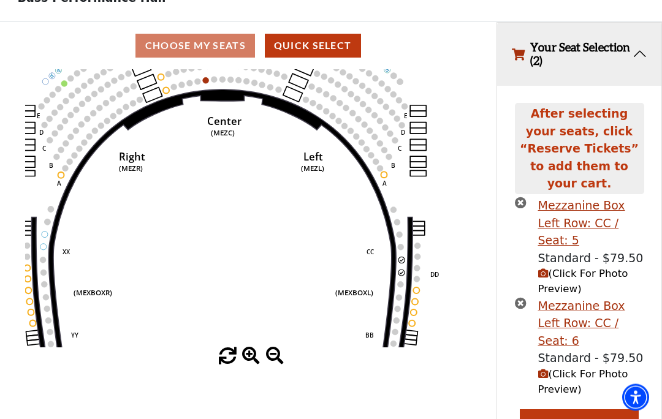
scroll to position [81, 0]
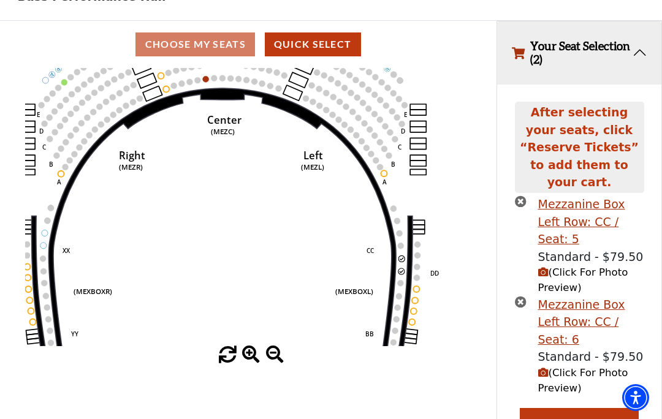
click at [574, 267] on span "(Click For Photo Preview)" at bounding box center [583, 280] width 90 height 27
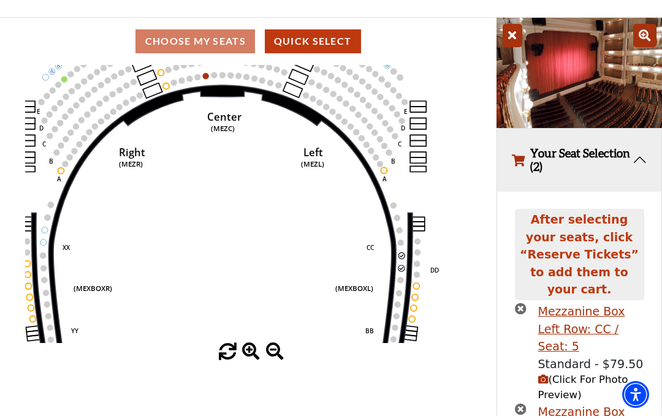
scroll to position [91, 0]
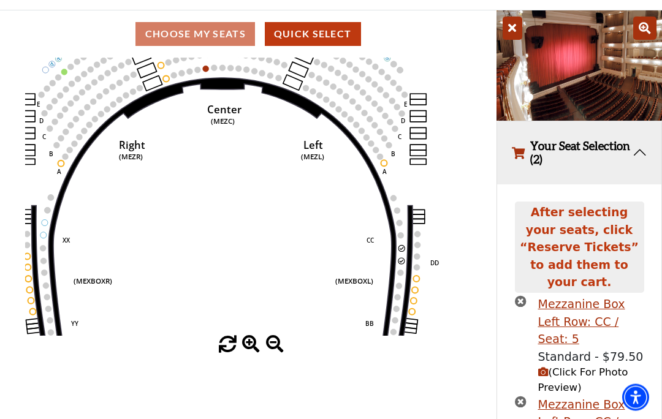
click at [580, 367] on span "(Click For Photo Preview)" at bounding box center [583, 380] width 90 height 27
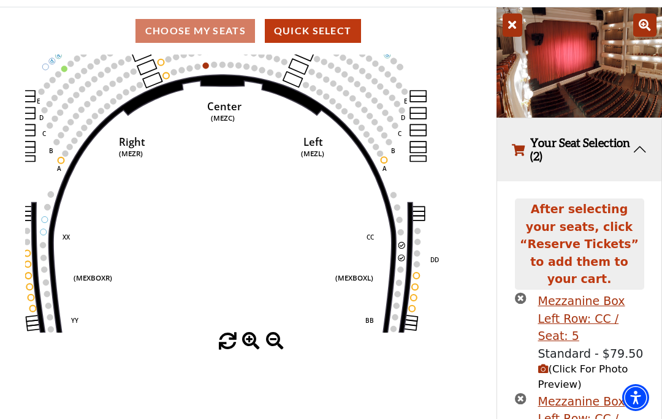
scroll to position [137, 0]
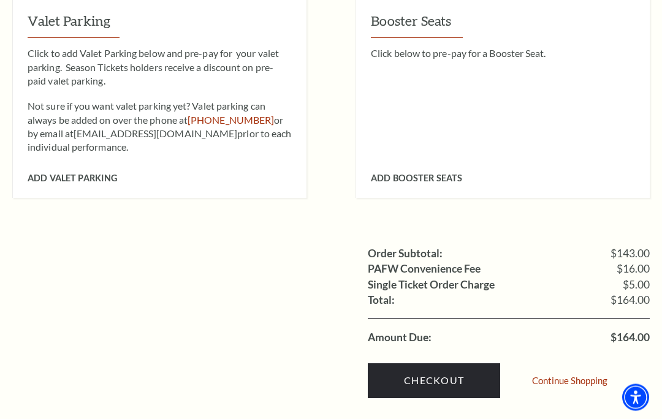
scroll to position [1047, 0]
click at [427, 364] on link "Checkout" at bounding box center [434, 381] width 132 height 34
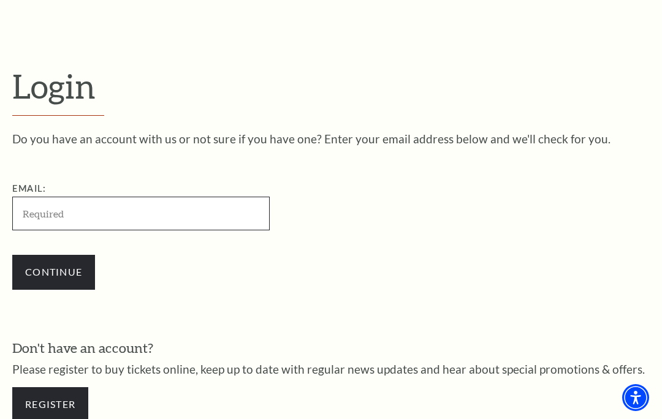
scroll to position [246, 0]
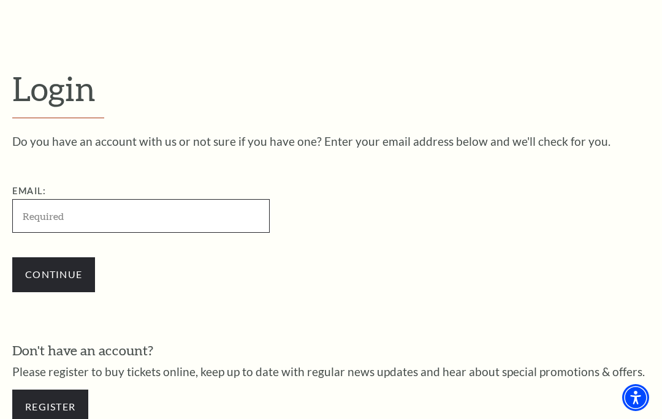
click at [149, 213] on input "Email:" at bounding box center [141, 216] width 258 height 34
type input "[EMAIL_ADDRESS][DOMAIN_NAME]"
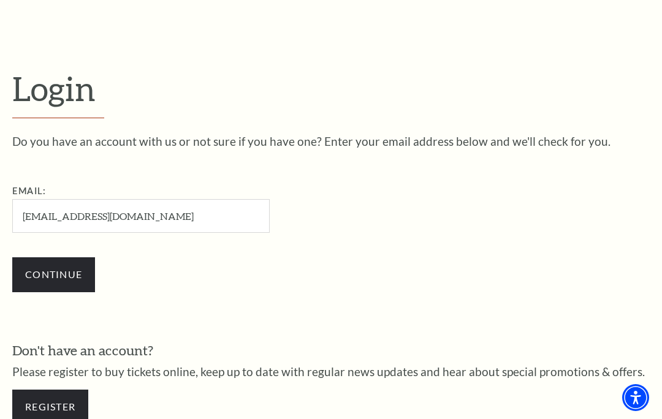
click at [53, 263] on input "Continue" at bounding box center [53, 275] width 83 height 34
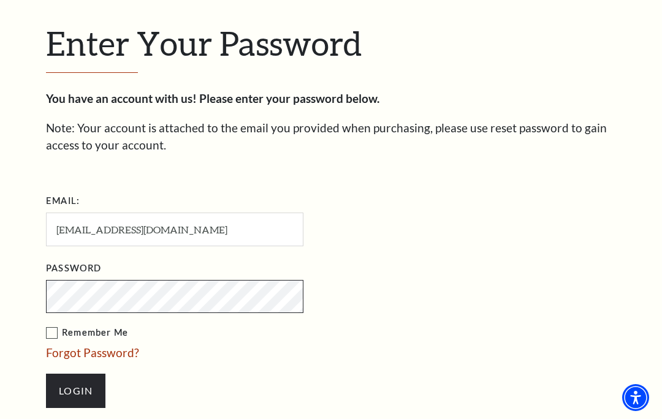
scroll to position [318, 0]
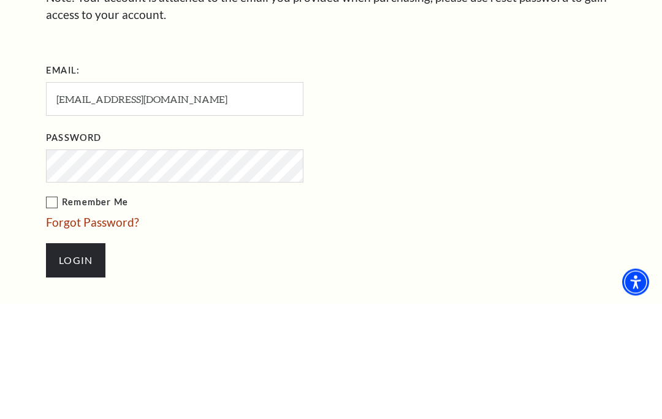
click at [75, 359] on input "Login" at bounding box center [75, 376] width 59 height 34
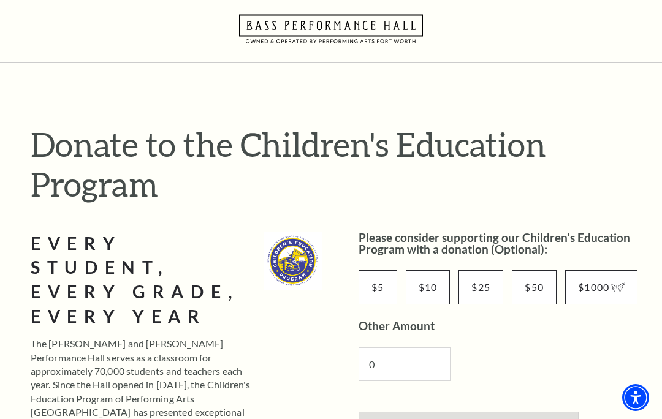
scroll to position [29, 0]
click at [378, 282] on input "$5" at bounding box center [378, 288] width 39 height 34
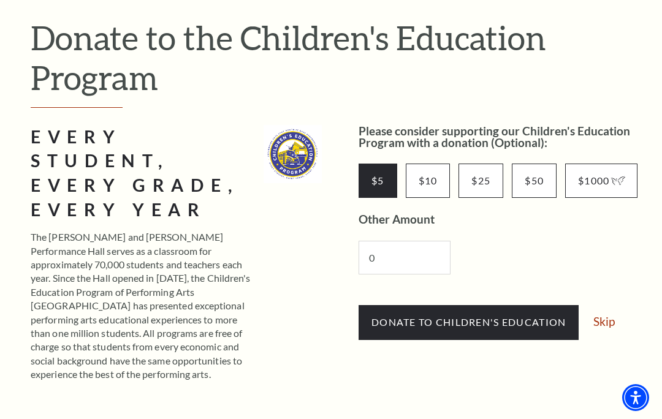
scroll to position [123, 0]
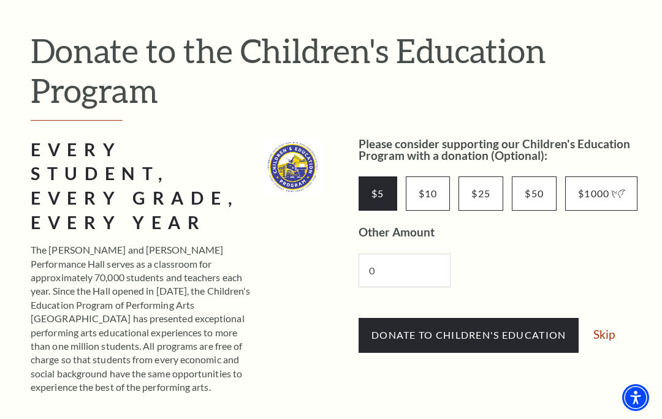
click at [476, 332] on span "Donate to Children's Education" at bounding box center [469, 335] width 194 height 12
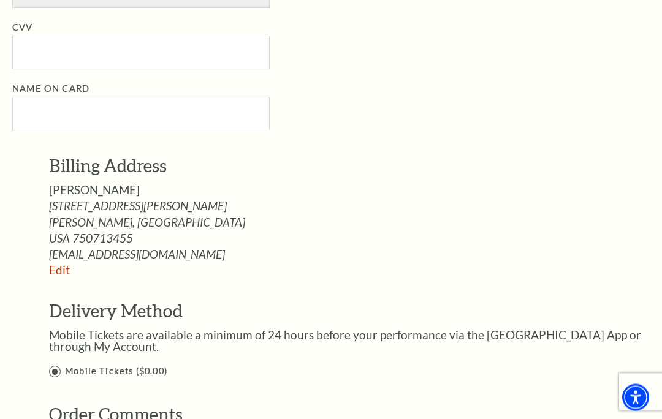
scroll to position [1090, 0]
click at [55, 364] on label "Mobile Tickets ($0.00)" at bounding box center [358, 371] width 619 height 15
click at [0, 0] on input "Mobile Tickets ($0.00)" at bounding box center [0, 0] width 0 height 0
click at [63, 364] on label "Mobile Tickets ($0.00)" at bounding box center [358, 371] width 619 height 15
click at [0, 0] on input "Mobile Tickets ($0.00)" at bounding box center [0, 0] width 0 height 0
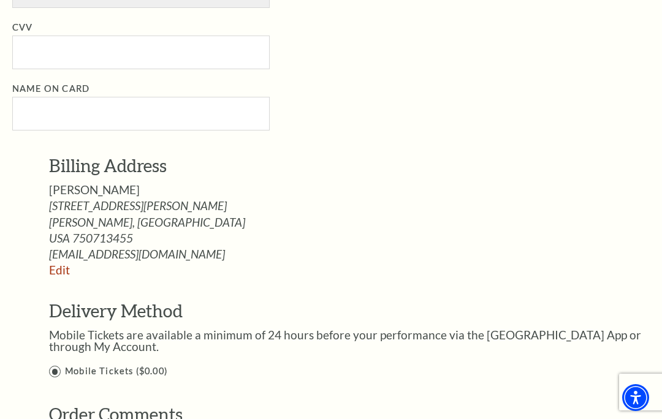
click at [262, 364] on label "Mobile Tickets ($0.00)" at bounding box center [358, 371] width 619 height 15
click at [0, 0] on input "Mobile Tickets ($0.00)" at bounding box center [0, 0] width 0 height 0
click at [57, 364] on label "Mobile Tickets ($0.00)" at bounding box center [358, 371] width 619 height 15
click at [0, 0] on input "Mobile Tickets ($0.00)" at bounding box center [0, 0] width 0 height 0
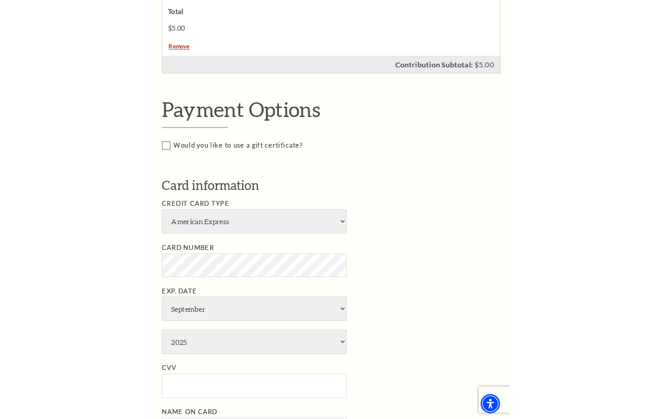
scroll to position [698, 0]
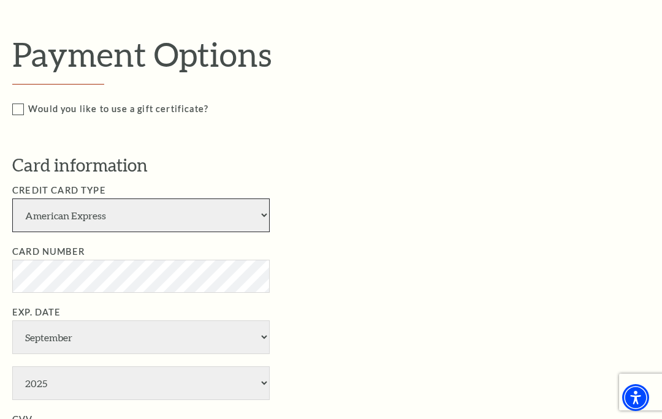
click at [256, 207] on select "American Express Visa Master Card Discover" at bounding box center [141, 216] width 258 height 34
select select "24"
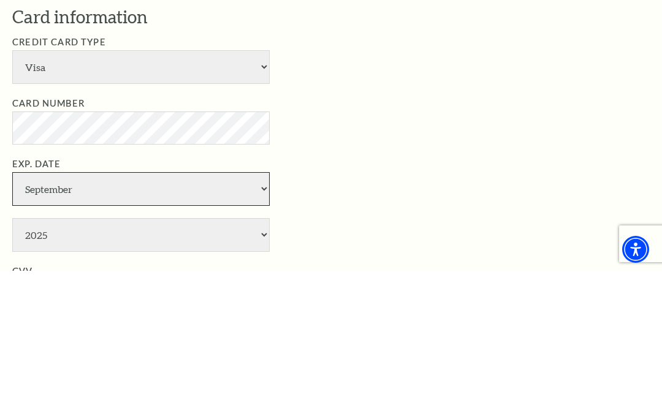
click at [261, 321] on select "January February March April May June July August September October November De…" at bounding box center [141, 338] width 258 height 34
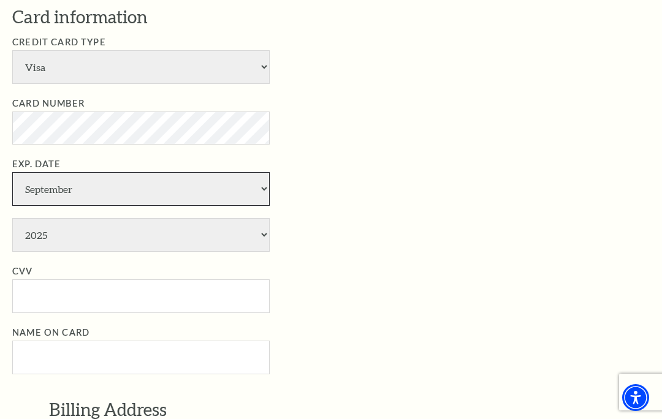
select select "2"
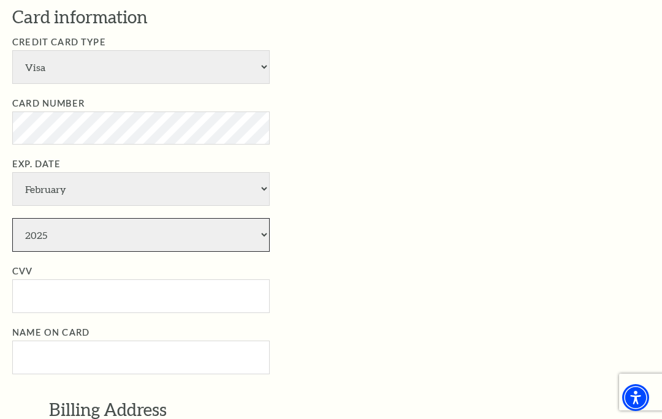
click at [265, 218] on select "2025 2026 2027 2028 2029 2030 2031 2032 2033 2034" at bounding box center [141, 235] width 258 height 34
select select "2029"
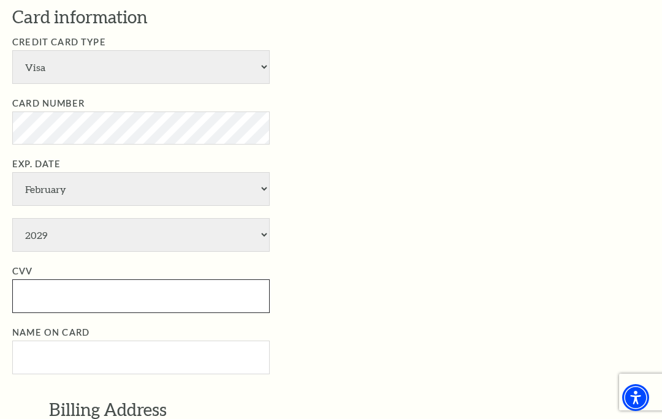
click at [113, 280] on input "CVV" at bounding box center [141, 297] width 258 height 34
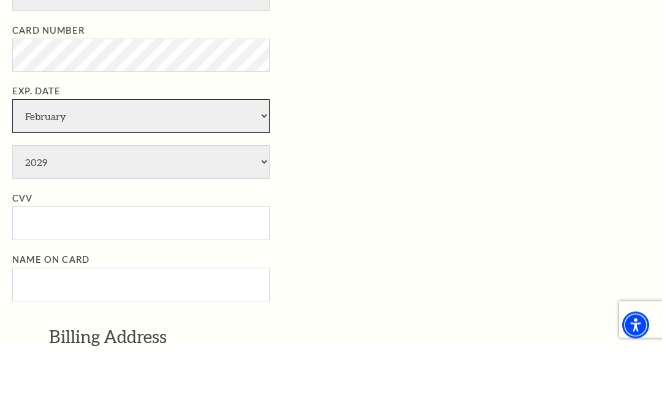
click at [260, 172] on select "January February March April May June July August September October November De…" at bounding box center [141, 189] width 258 height 34
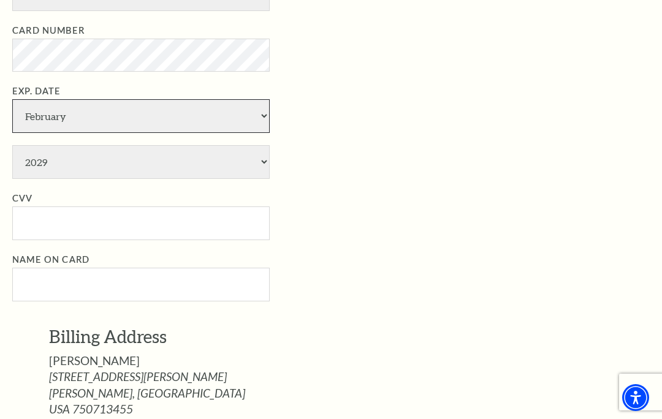
select select "6"
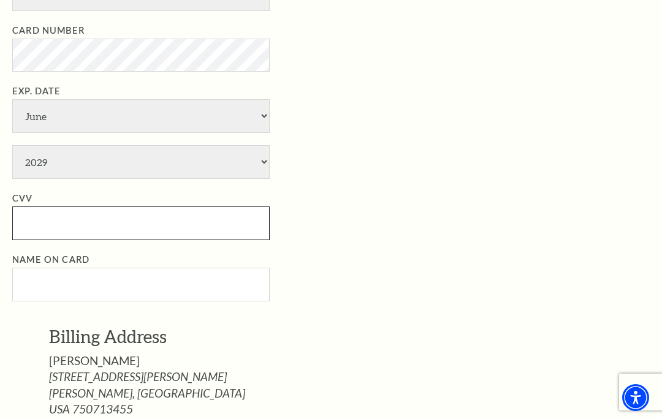
click at [128, 207] on input "CVV" at bounding box center [141, 224] width 258 height 34
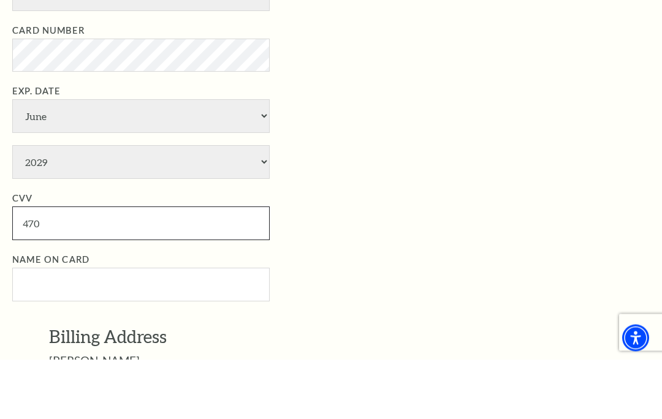
scroll to position [859, 0]
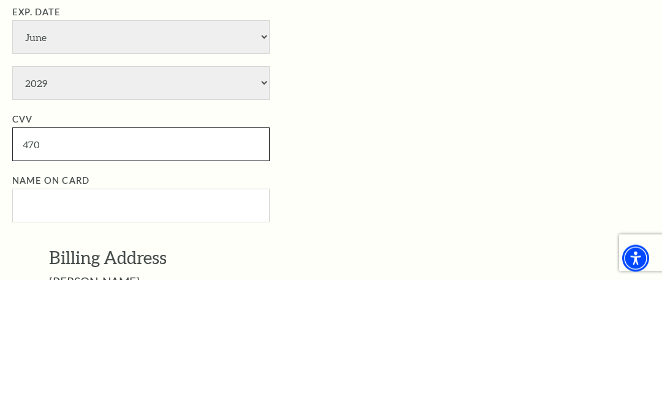
type input "470"
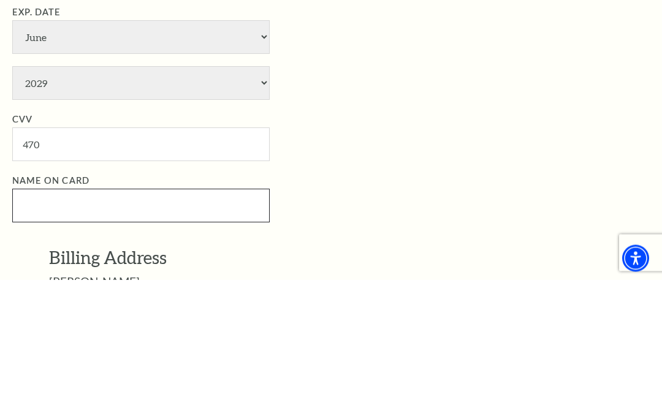
click at [131, 329] on input "Name on Card" at bounding box center [141, 346] width 258 height 34
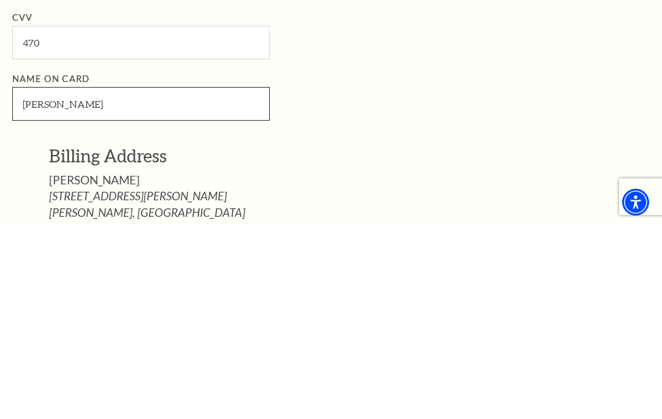
scroll to position [905, 0]
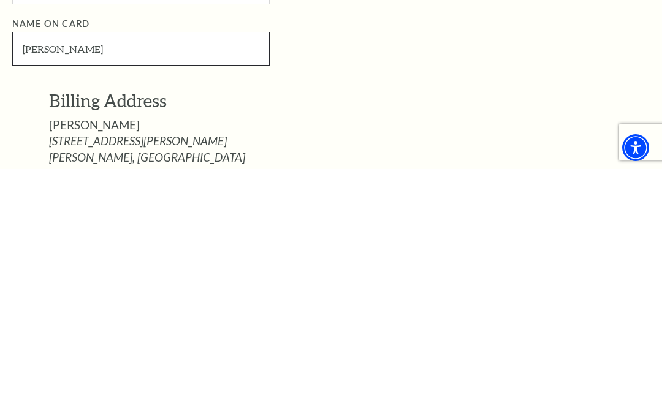
type input "Don Barbier"
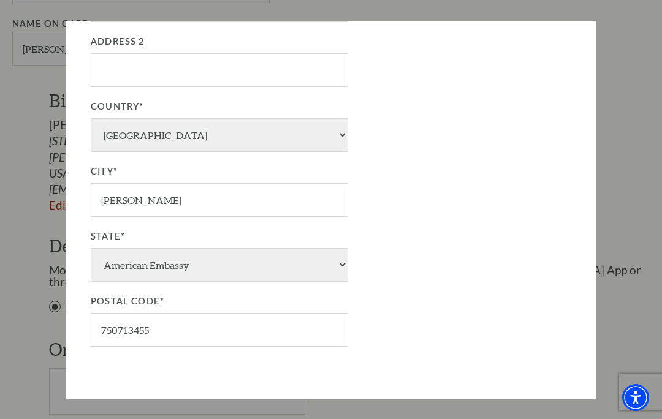
scroll to position [250, 0]
click at [126, 409] on link "Cancel" at bounding box center [125, 426] width 69 height 34
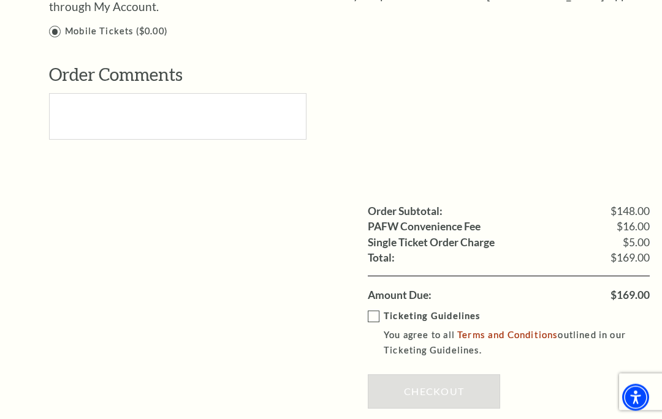
scroll to position [1433, 0]
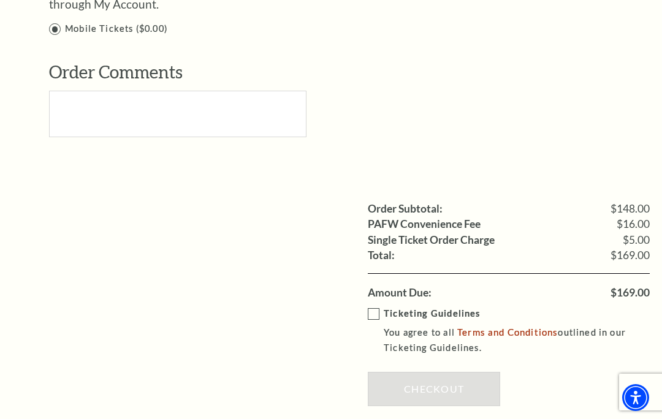
click at [380, 307] on label "Ticketing Guidelines You agree to all Terms and Conditions outlined in our Tick…" at bounding box center [518, 331] width 300 height 49
click at [0, 0] on input "Ticketing Guidelines You agree to all Terms and Conditions outlined in our Tick…" at bounding box center [0, 0] width 0 height 0
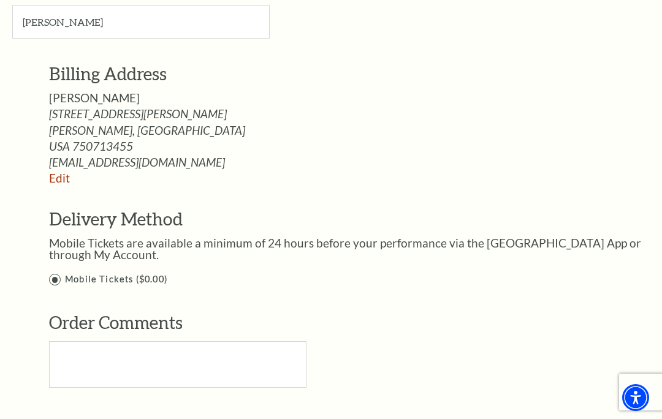
scroll to position [1194, 0]
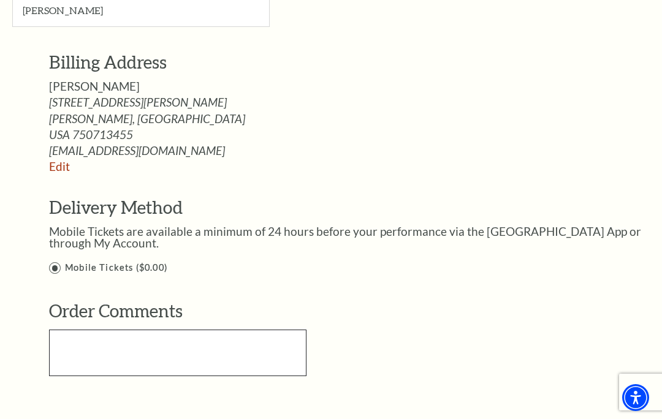
click at [86, 330] on textarea "Text area" at bounding box center [178, 353] width 258 height 47
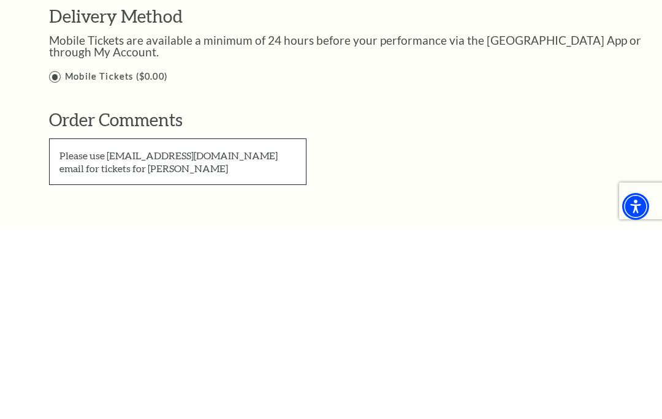
click at [255, 330] on textarea "Please use Donbinsc@yahoo.com email for tickets for Paula Barbier" at bounding box center [178, 353] width 258 height 47
click at [250, 330] on textarea "Please use Donbinsc@yahoo.com email for tickets for Paula Barbier" at bounding box center [178, 353] width 258 height 47
click at [142, 330] on textarea "Please use Donbinsc@yahoo.com email for 2 tickets for Paula Barbier" at bounding box center [178, 353] width 258 height 47
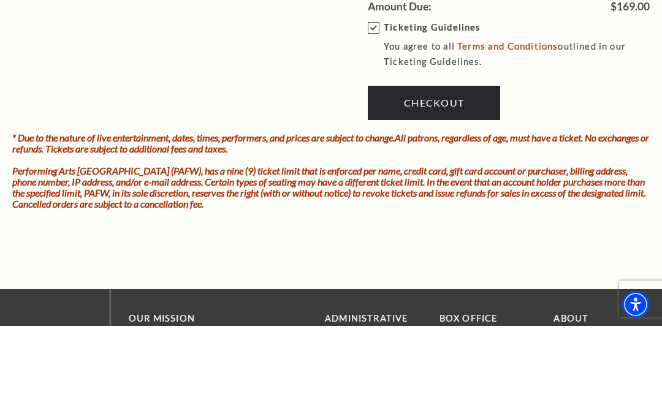
scroll to position [1591, 0]
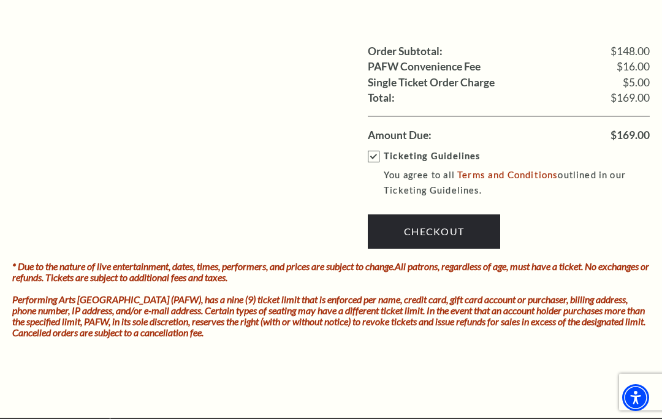
type textarea "Please use Donbinsc@yahoo.com email for 2 tickets for Paula Barbier. Thank you.…"
click at [440, 215] on link "Checkout" at bounding box center [434, 232] width 132 height 34
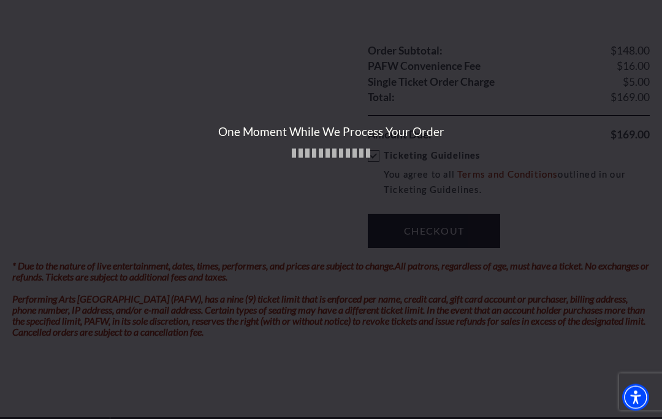
scroll to position [1591, 0]
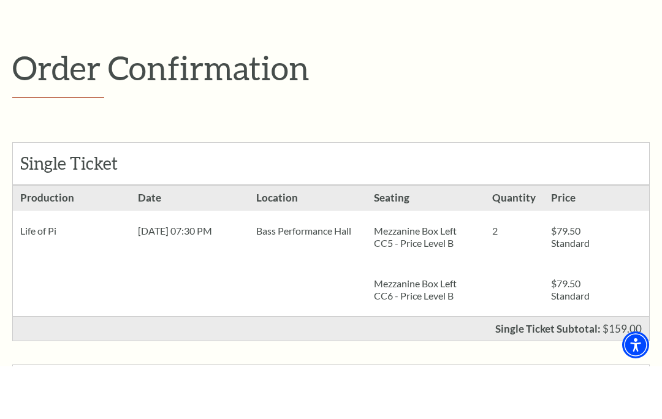
scroll to position [125, 0]
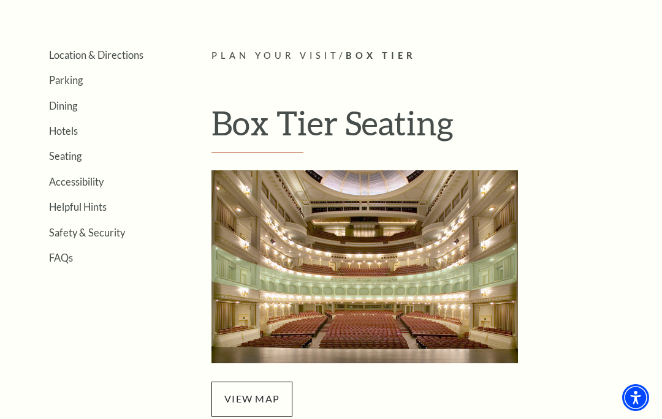
scroll to position [228, 0]
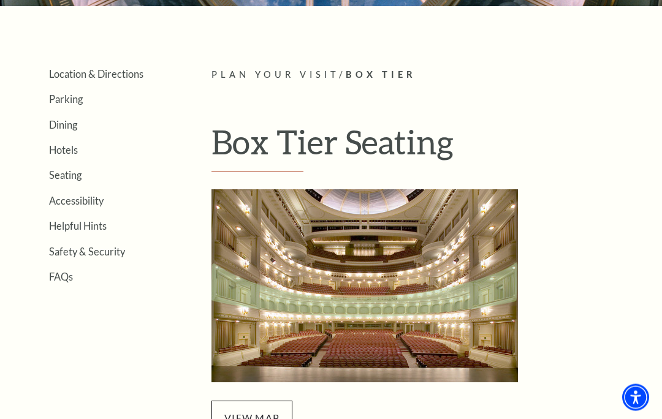
click at [77, 170] on link "Seating" at bounding box center [65, 176] width 33 height 12
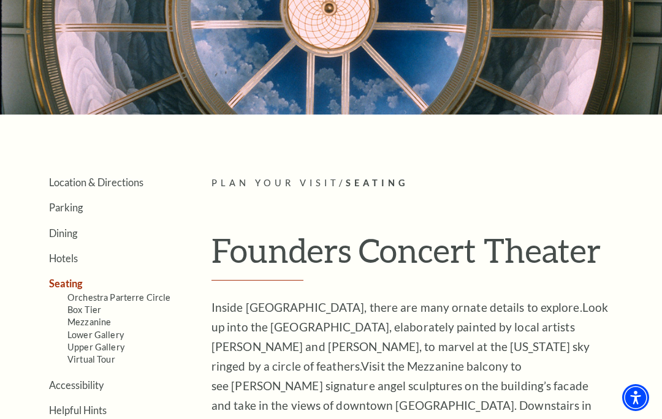
scroll to position [131, 0]
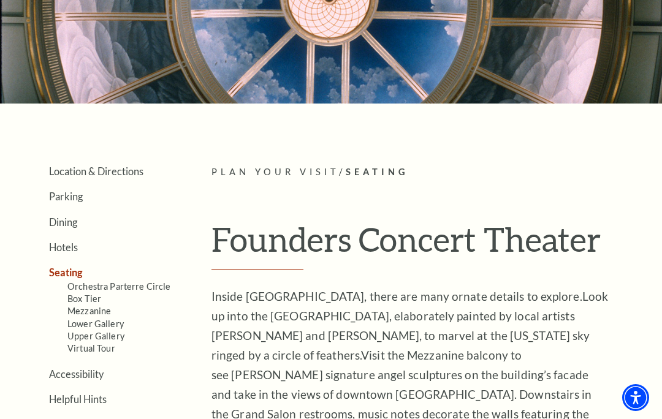
click at [107, 306] on link "Mezzanine" at bounding box center [89, 311] width 44 height 10
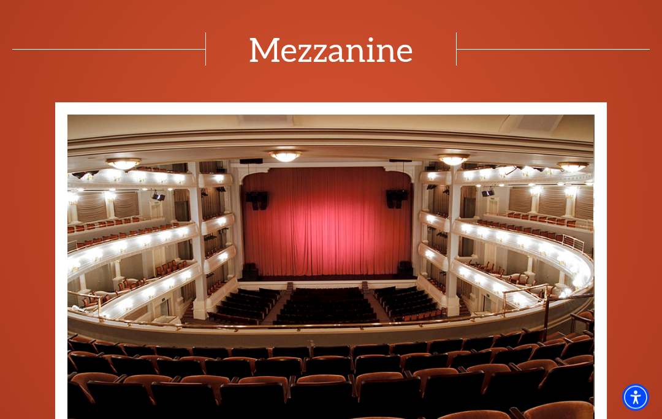
scroll to position [794, 0]
click at [213, 196] on img at bounding box center [329, 287] width 527 height 345
click at [112, 226] on img at bounding box center [329, 287] width 527 height 345
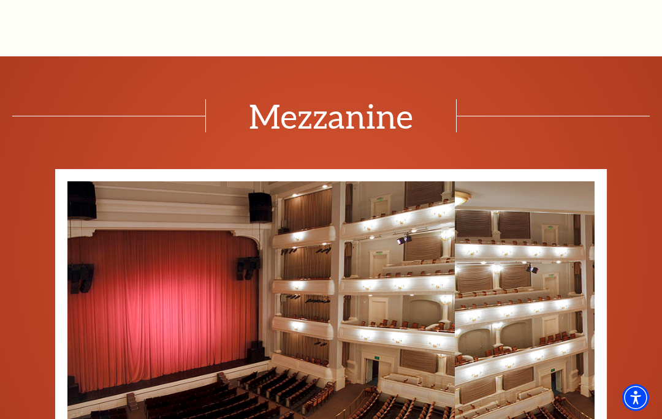
scroll to position [730, 0]
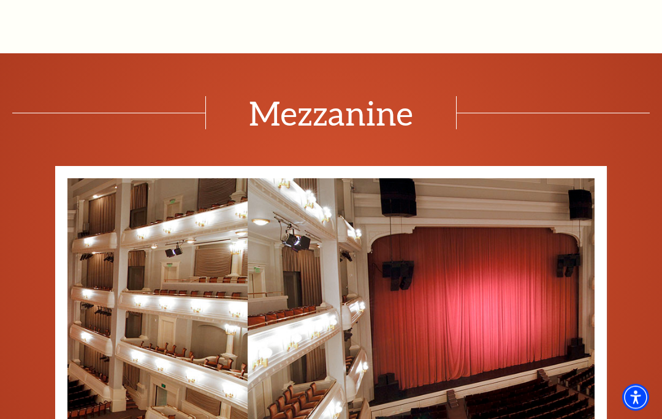
click at [388, 362] on img at bounding box center [511, 351] width 527 height 345
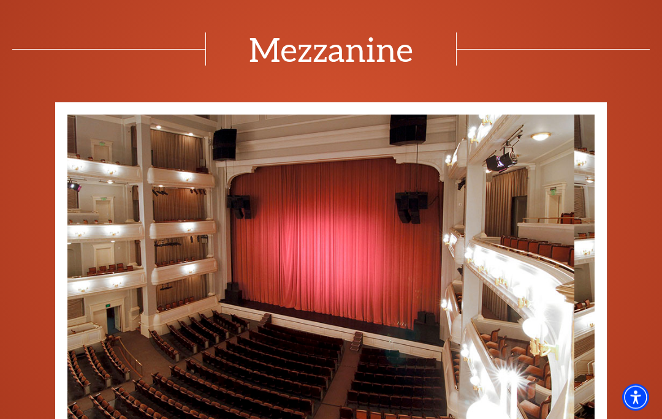
scroll to position [805, 0]
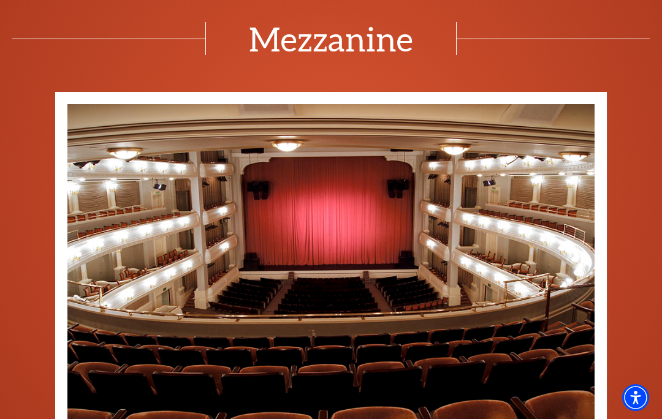
click at [616, 5] on div "Mezzanine Mezzanine Box Right 1 of 8 Mezzanine Box Left 2" at bounding box center [331, 303] width 662 height 648
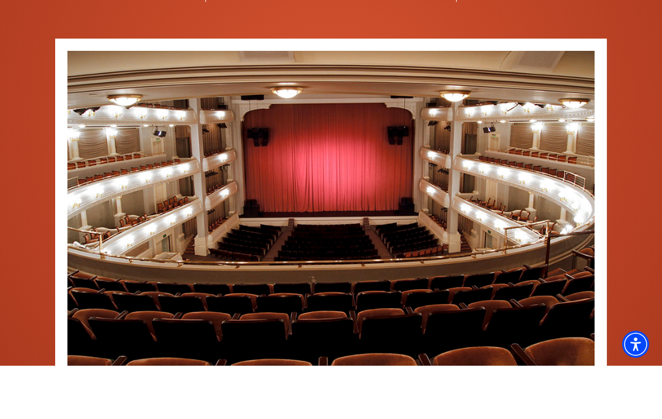
scroll to position [858, 0]
